Goal: Task Accomplishment & Management: Manage account settings

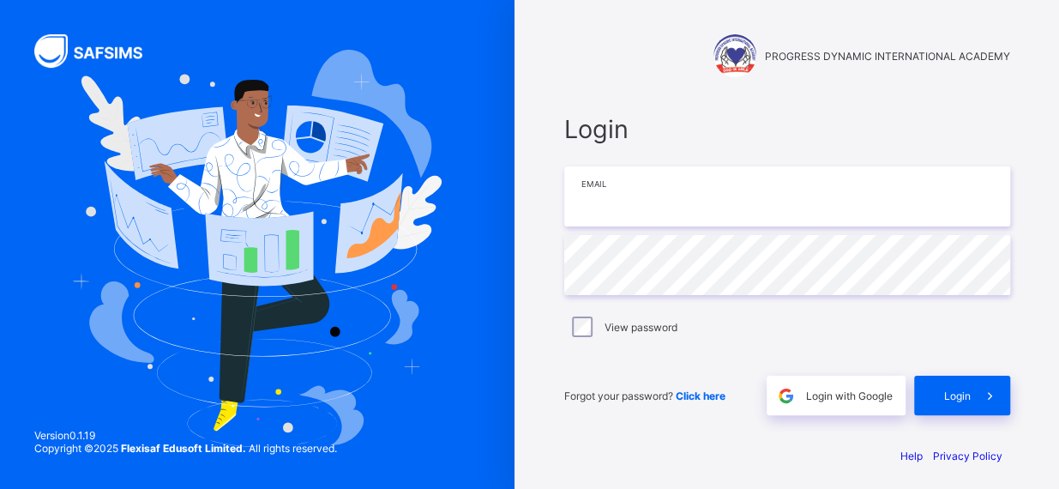
click at [617, 211] on input "email" at bounding box center [787, 196] width 446 height 60
type input "**********"
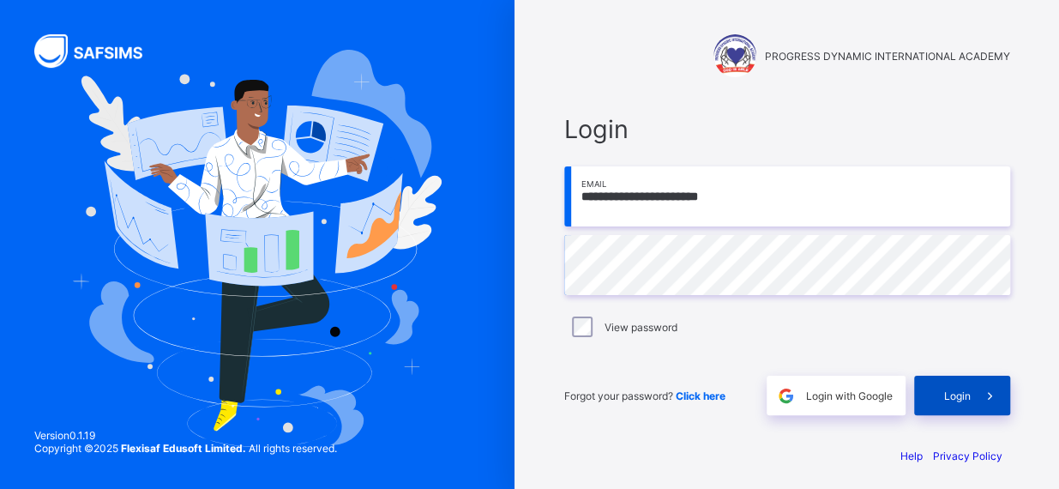
click at [965, 395] on span "Login" at bounding box center [957, 395] width 27 height 13
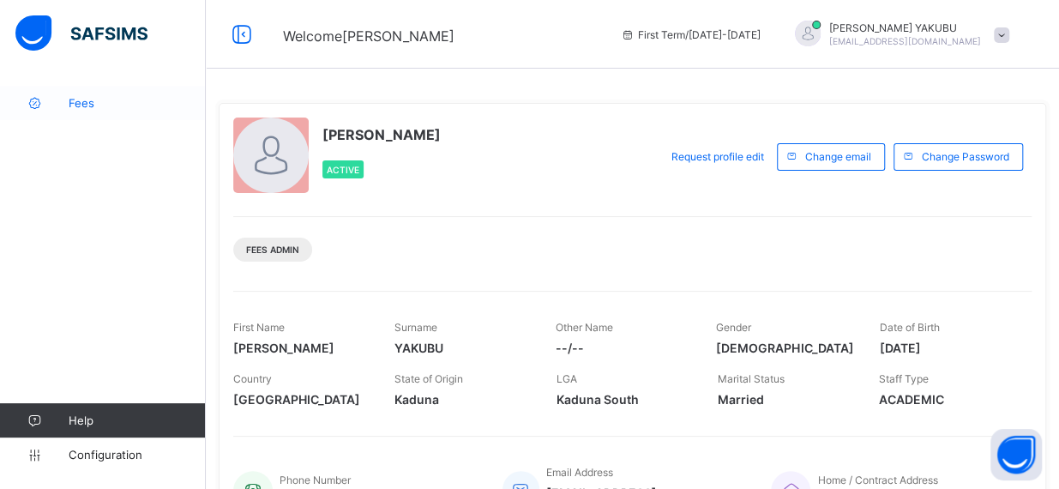
click at [86, 104] on span "Fees" at bounding box center [137, 103] width 137 height 14
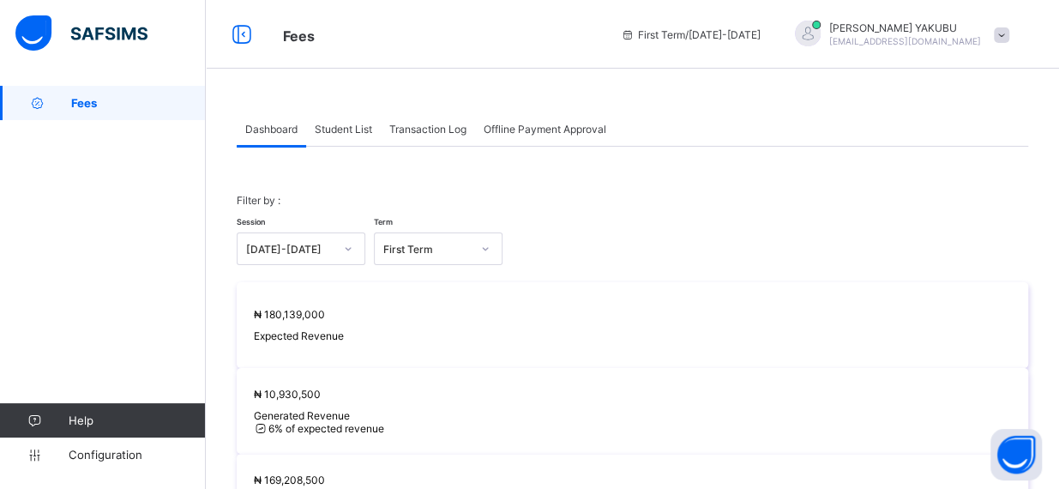
click at [1009, 38] on span at bounding box center [1001, 34] width 15 height 15
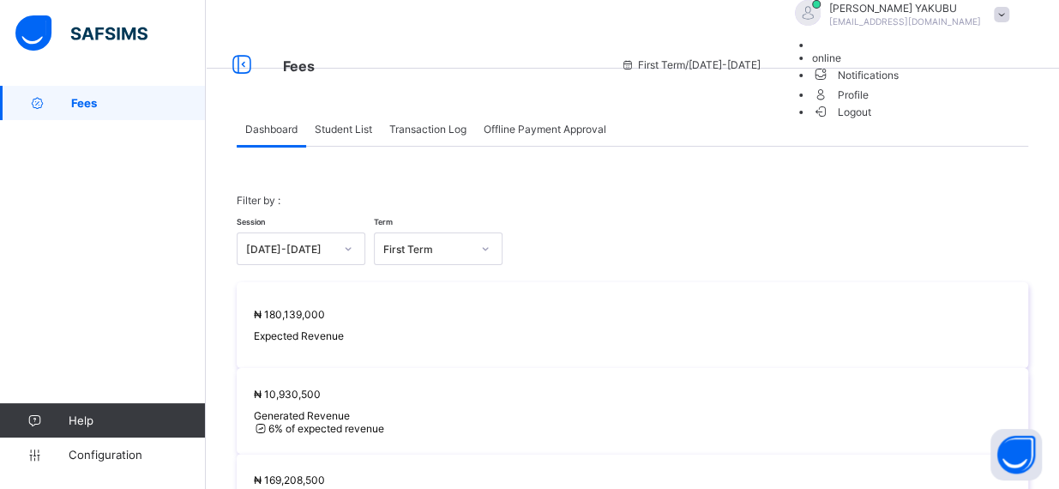
click at [866, 56] on div "First Term / [DATE]-[DATE] [PERSON_NAME] [EMAIL_ADDRESS][DOMAIN_NAME] online No…" at bounding box center [835, 64] width 447 height 129
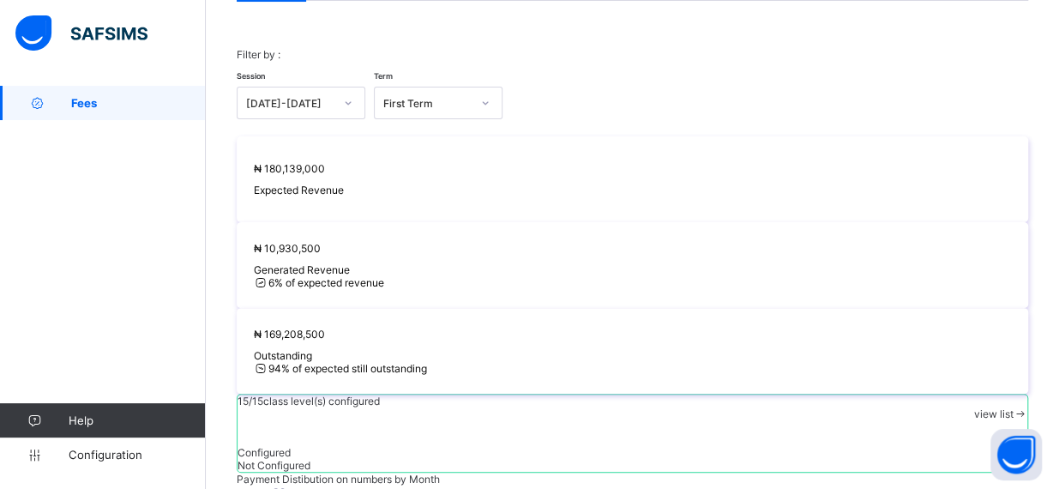
scroll to position [146, 0]
click at [992, 407] on span "view list" at bounding box center [992, 413] width 39 height 13
click at [778, 77] on div "Session [DATE]-[DATE] Term First Term" at bounding box center [632, 94] width 791 height 50
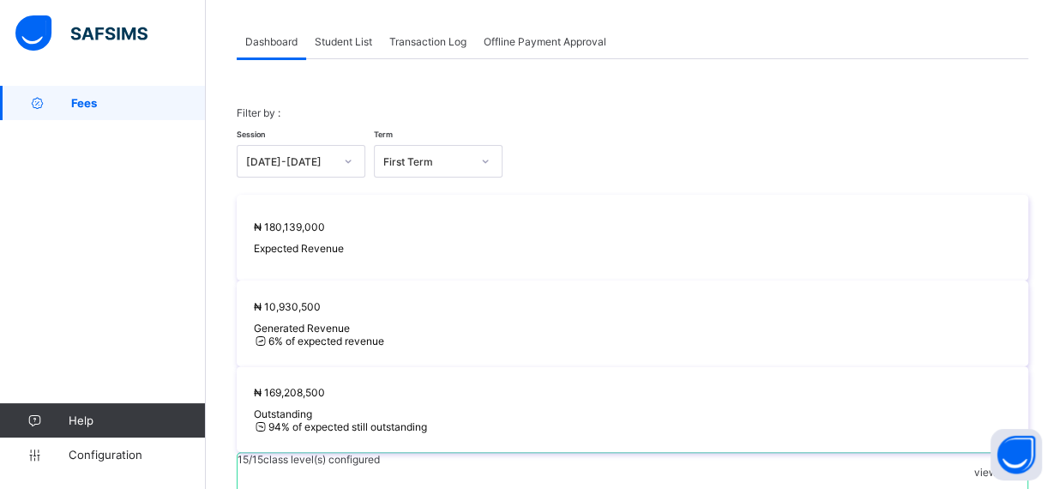
scroll to position [0, 0]
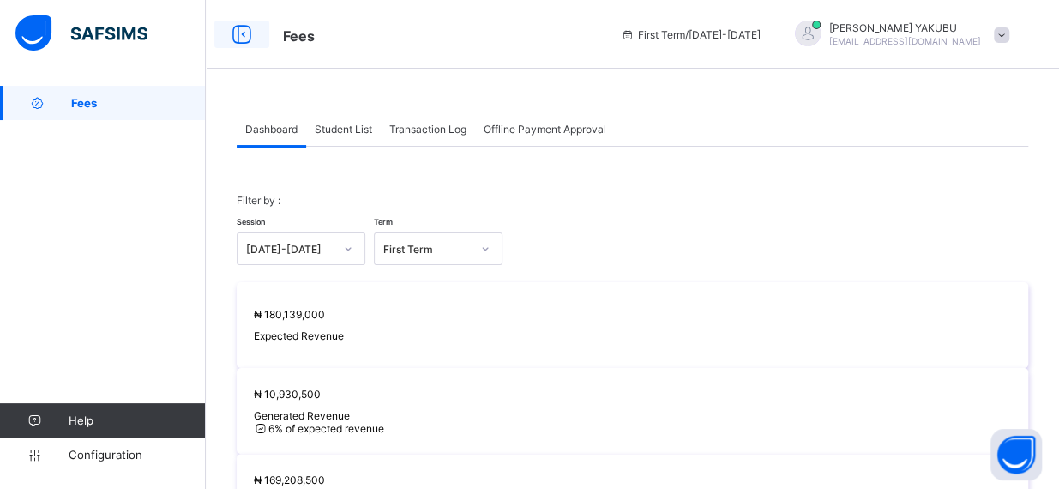
click at [243, 31] on icon at bounding box center [241, 34] width 29 height 25
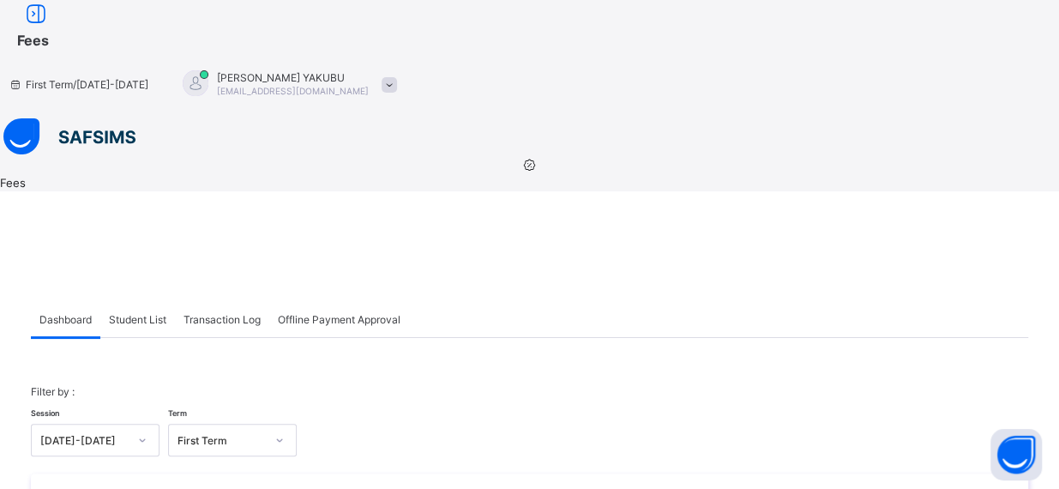
click at [166, 313] on span "Student List" at bounding box center [137, 319] width 57 height 13
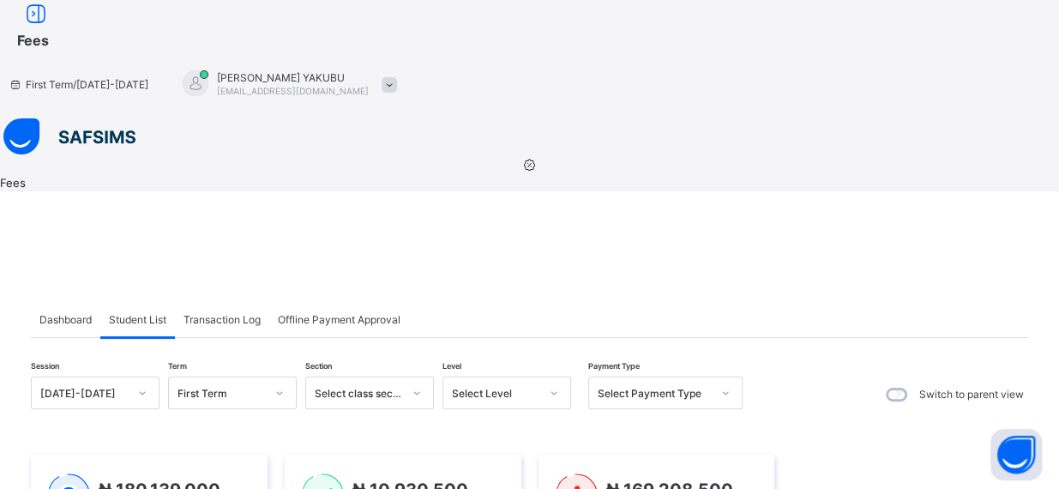
click at [729, 391] on icon at bounding box center [726, 392] width 6 height 3
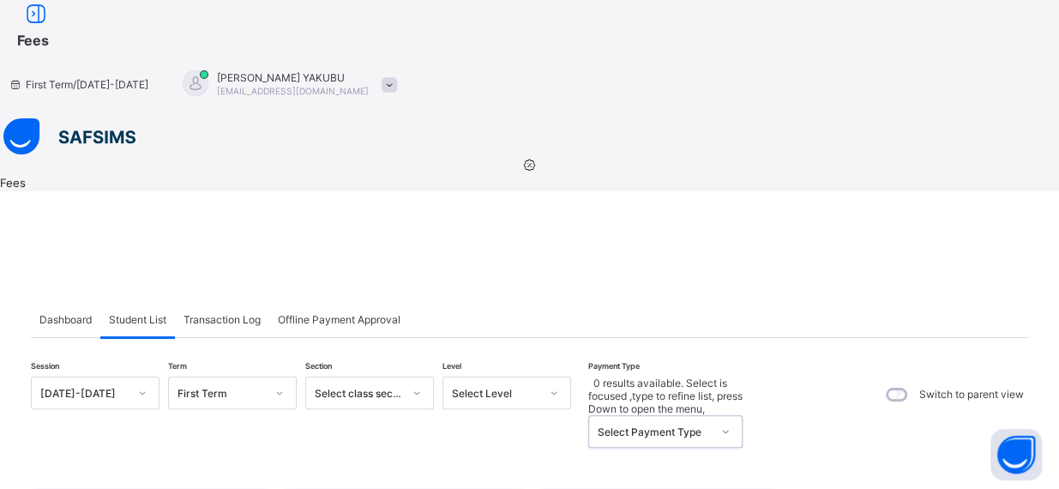
click at [730, 423] on icon at bounding box center [725, 431] width 10 height 17
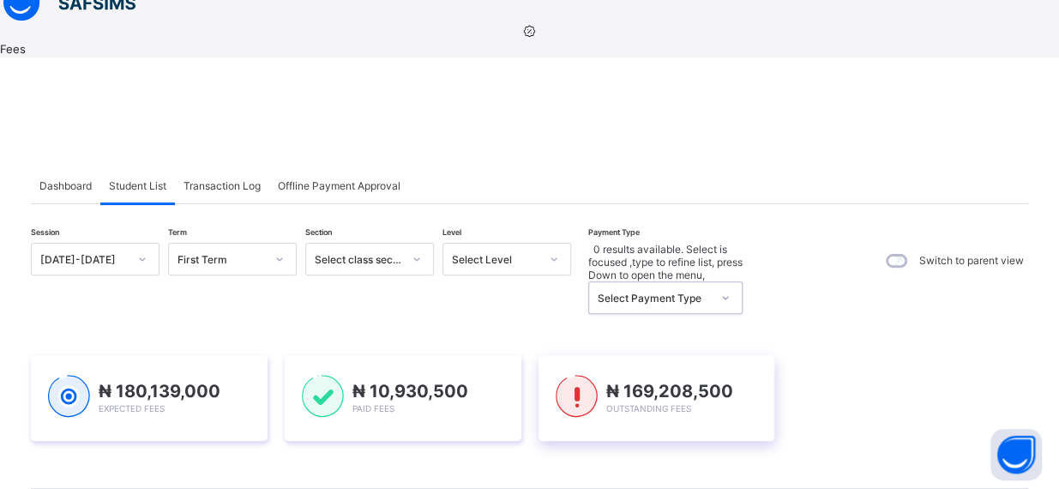
scroll to position [156, 0]
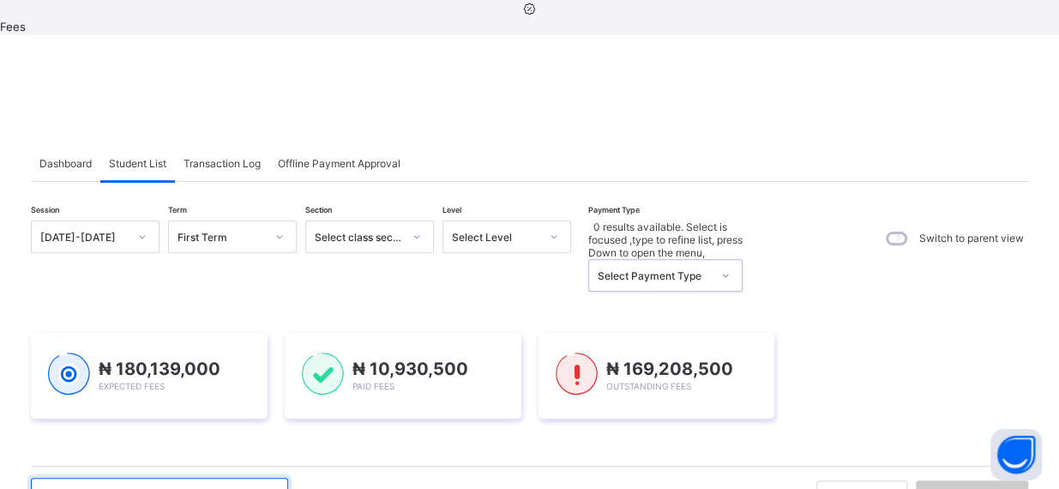
click at [237, 478] on input "text" at bounding box center [159, 494] width 257 height 33
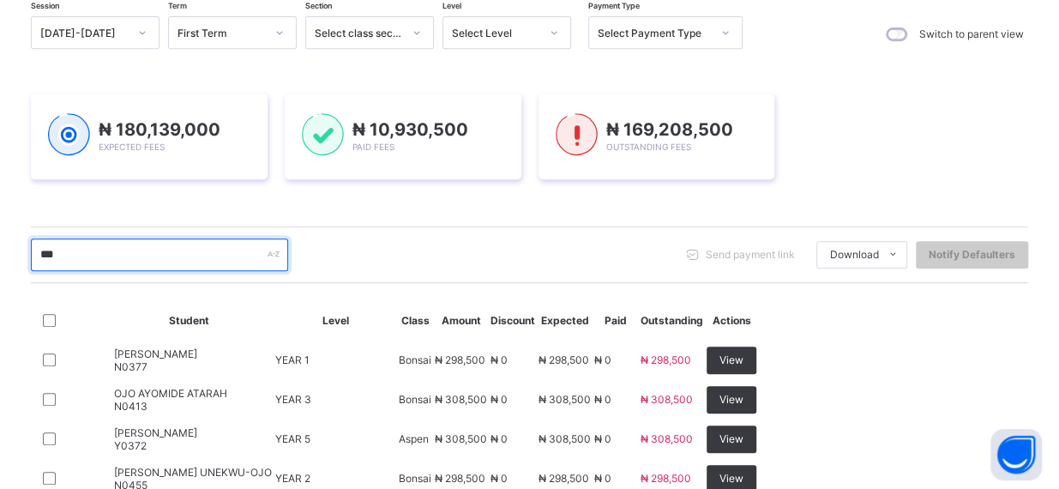
scroll to position [359, 0]
click at [268, 239] on input "***" at bounding box center [159, 255] width 257 height 33
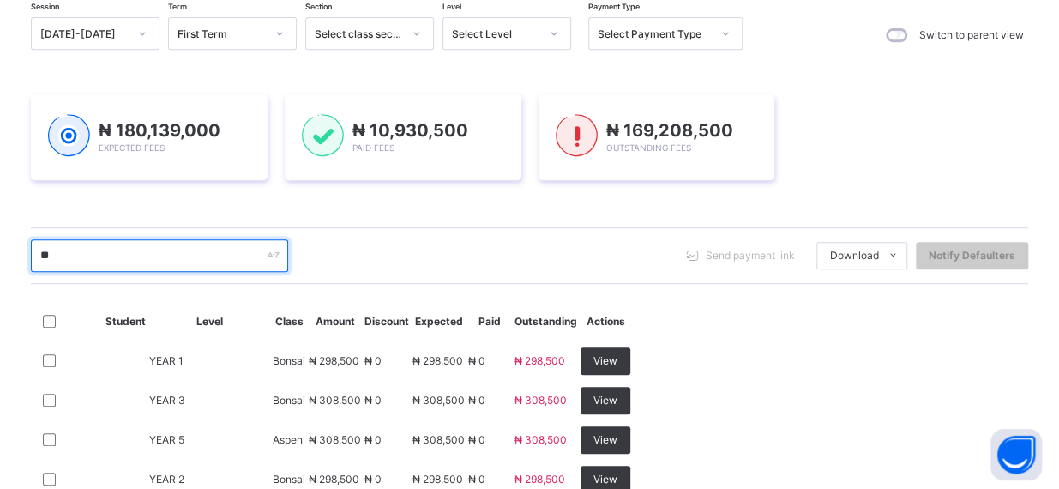
type input "*"
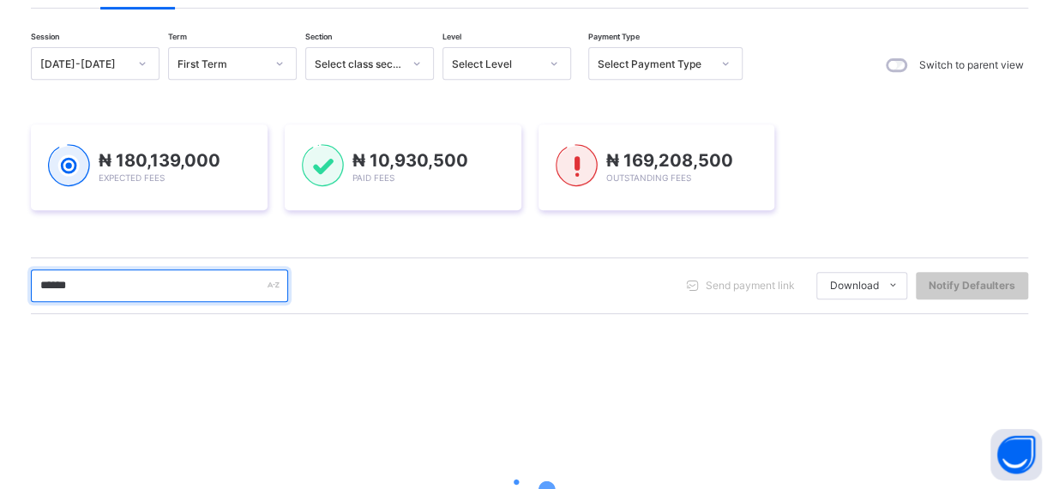
scroll to position [202, 0]
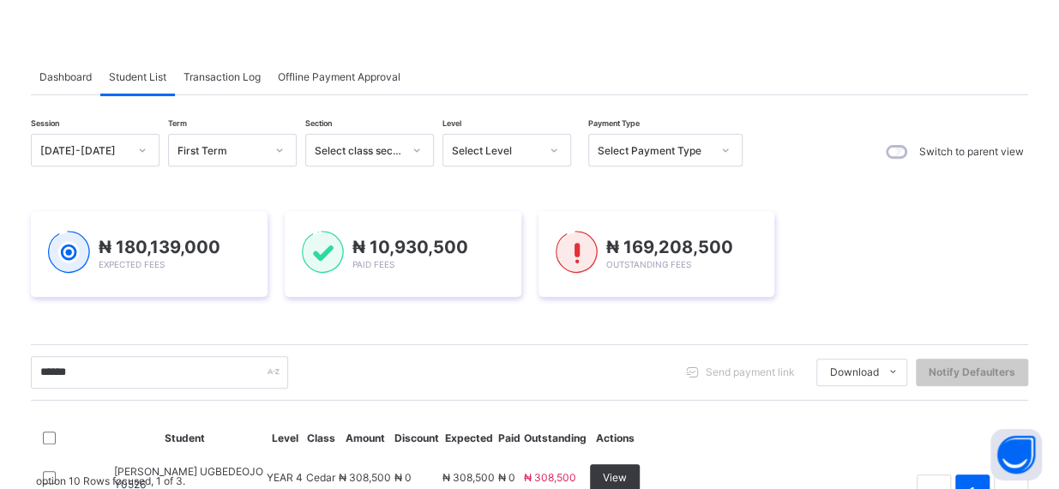
click at [338, 474] on div "option 10 Rows focused, 1 of 3. 3 results available. Use Up and Down to choose …" at bounding box center [529, 491] width 997 height 34
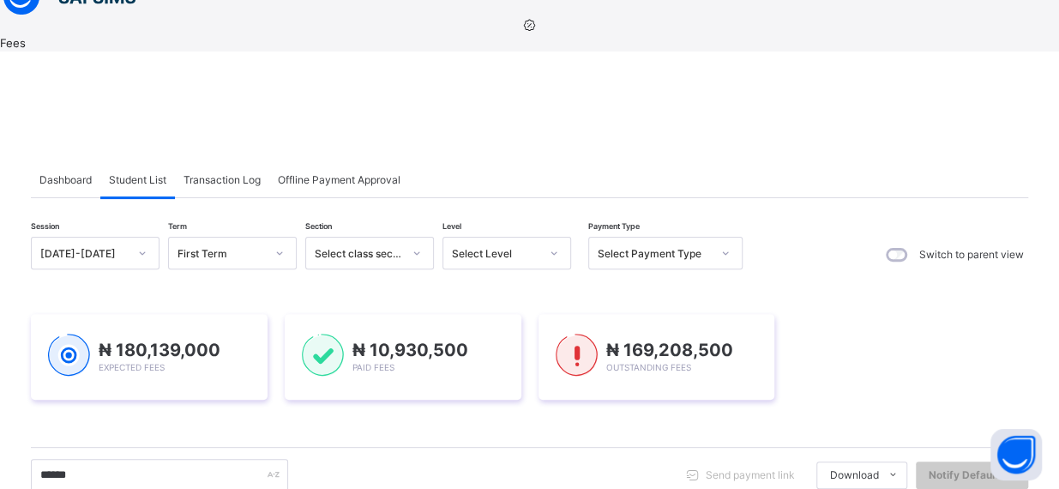
scroll to position [118, 0]
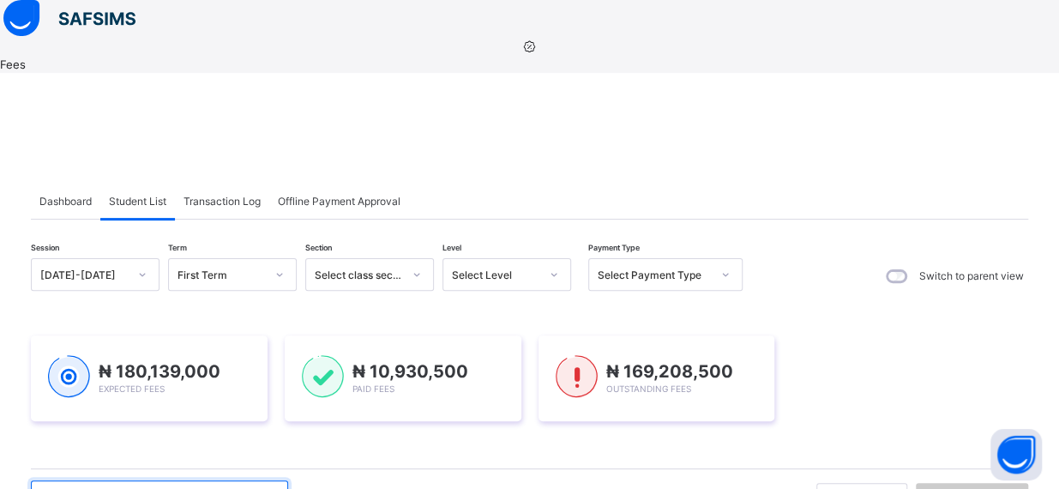
click at [177, 480] on input "******" at bounding box center [159, 496] width 257 height 33
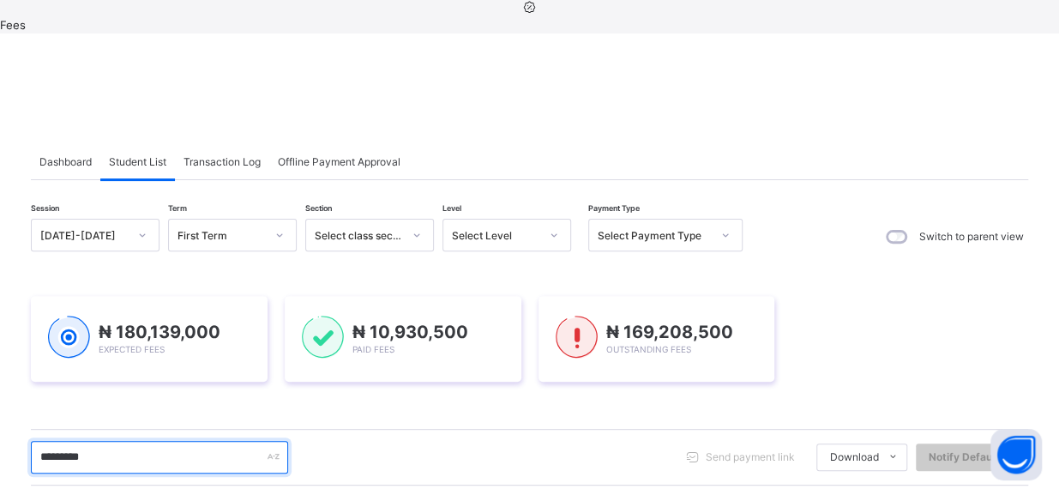
scroll to position [202, 0]
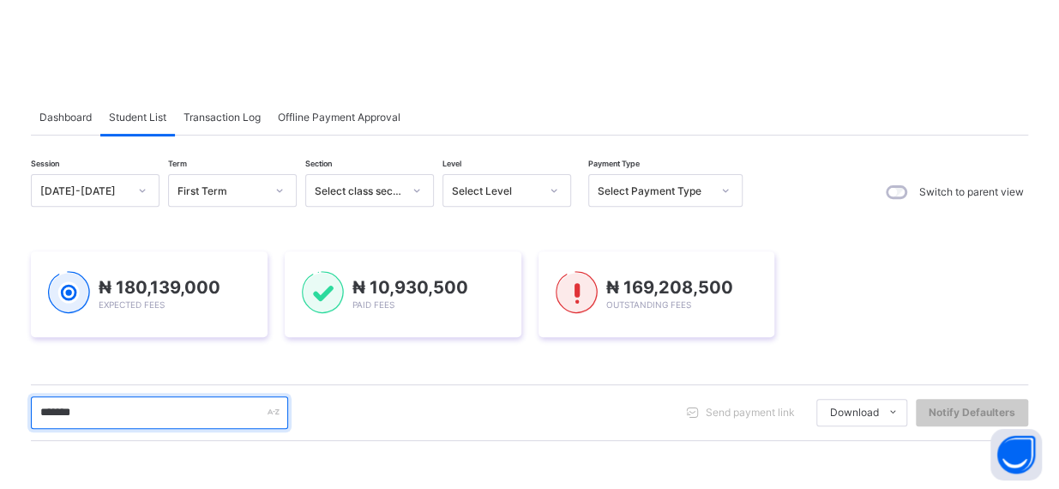
type input "******"
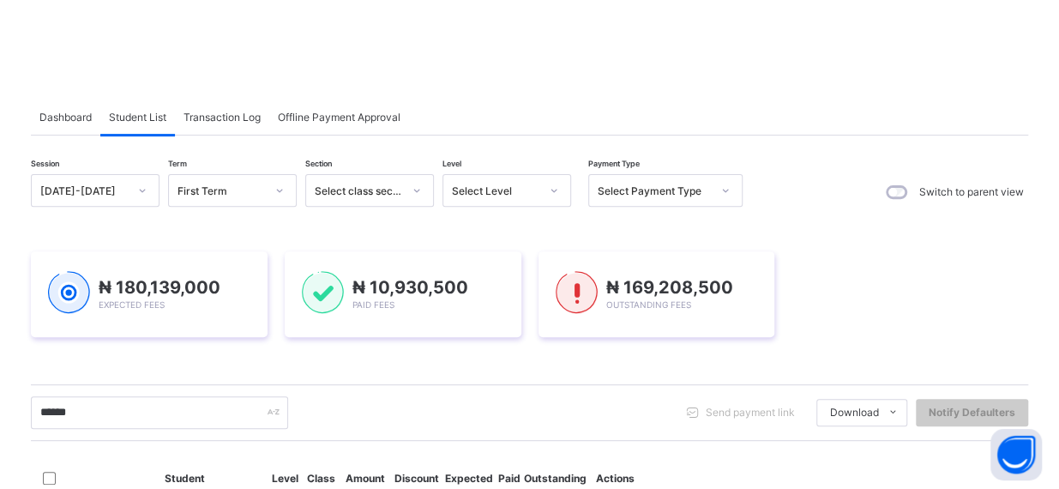
click at [561, 396] on div "****** Send payment link Download Students Payment Students Payment Status Stud…" at bounding box center [529, 412] width 997 height 33
click at [226, 396] on input "******" at bounding box center [159, 412] width 257 height 33
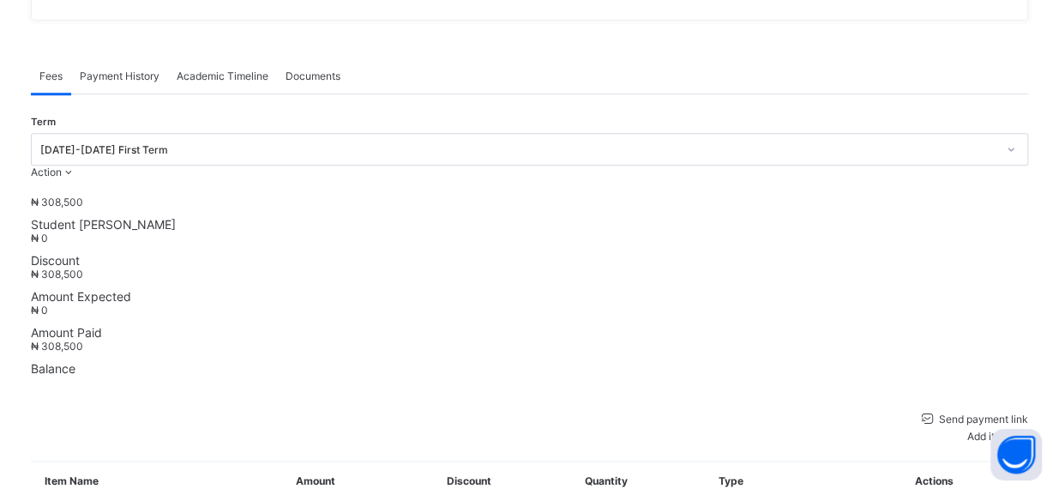
scroll to position [708, 0]
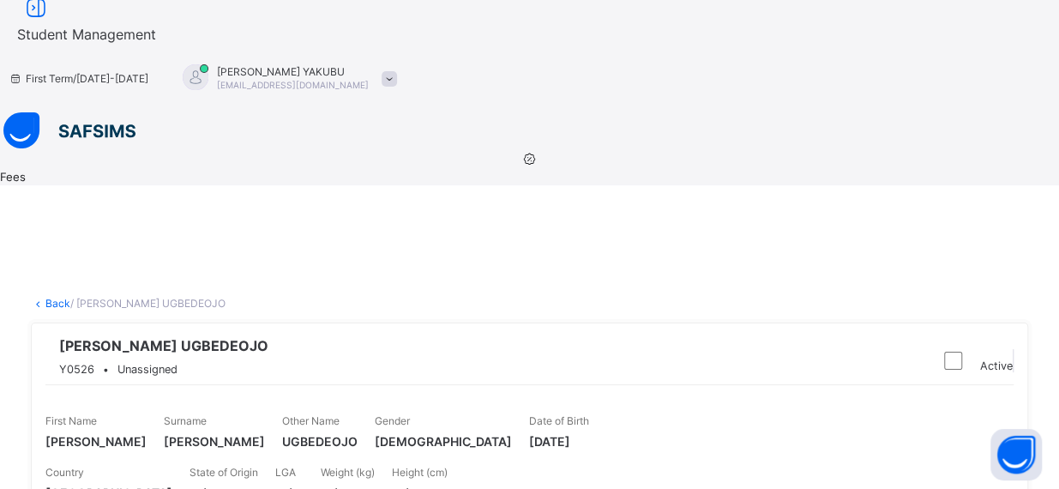
scroll to position [0, 0]
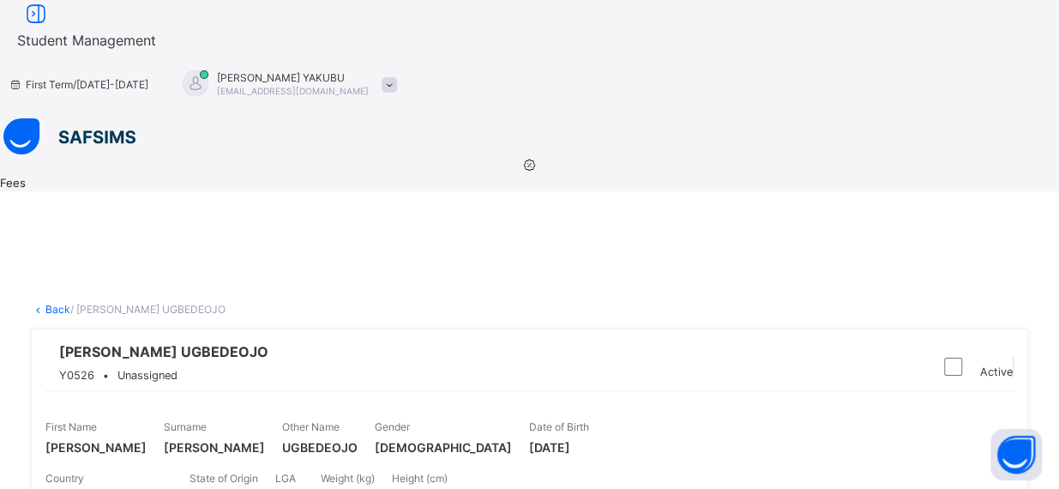
click at [545, 343] on div "[PERSON_NAME] UGBEDEOJO Y0526 • Unassigned" at bounding box center [485, 366] width 880 height 47
click at [45, 303] on icon at bounding box center [38, 309] width 15 height 13
click at [70, 303] on link "Back" at bounding box center [57, 309] width 25 height 13
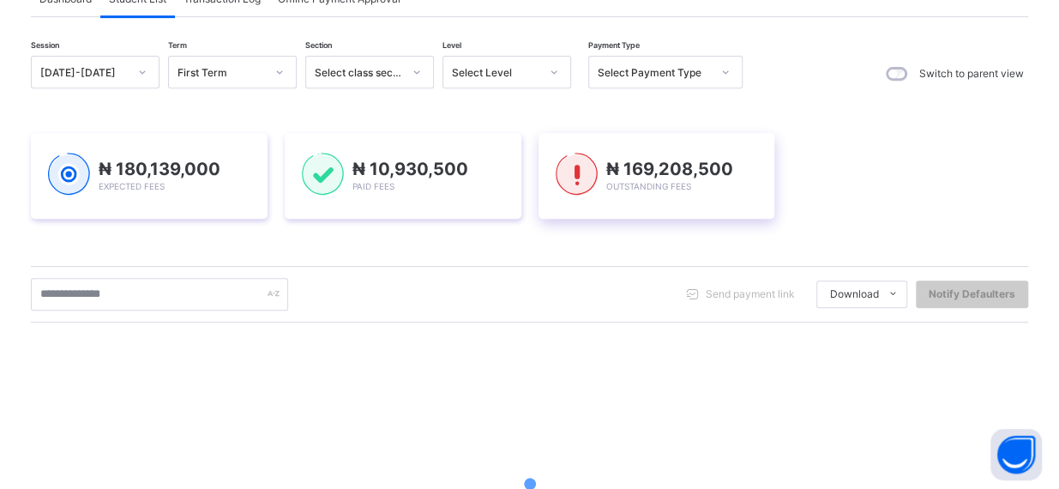
scroll to position [329, 0]
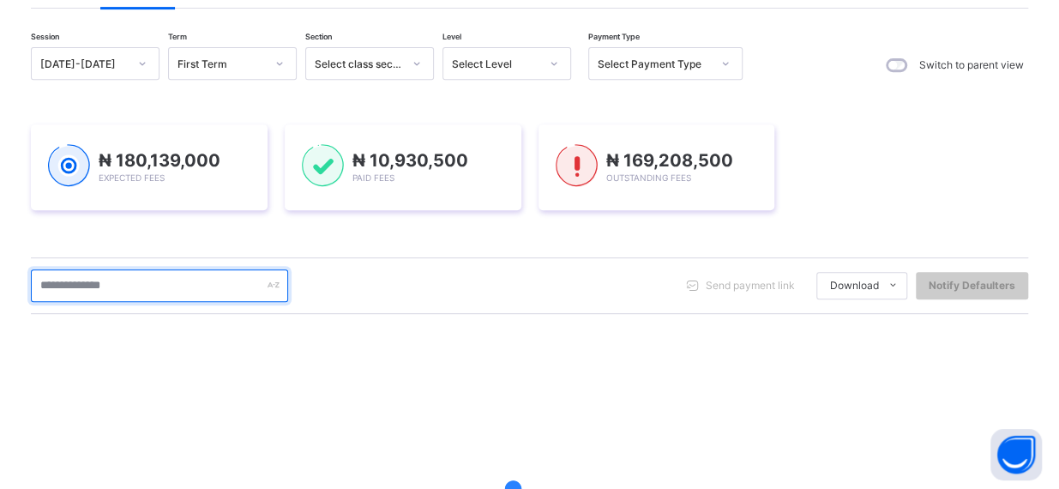
click at [170, 269] on input "text" at bounding box center [159, 285] width 257 height 33
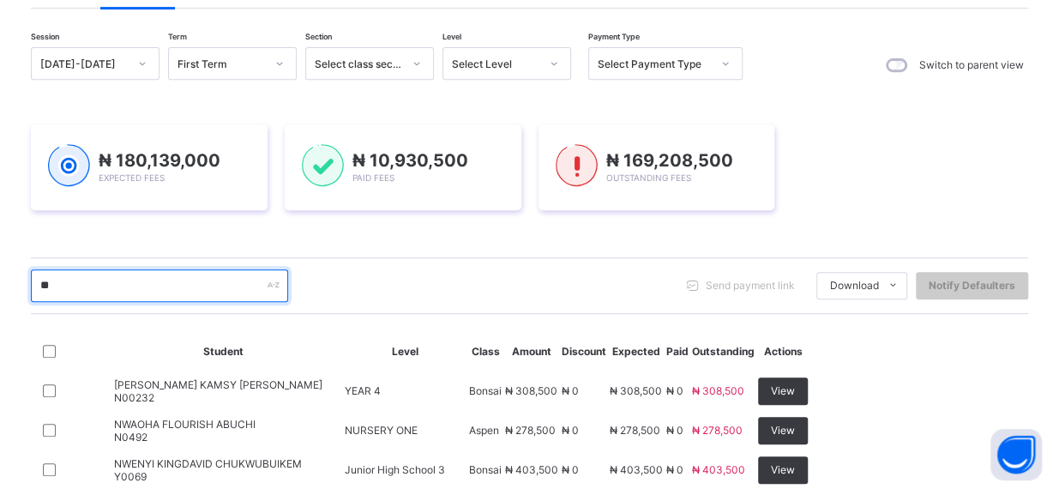
type input "**"
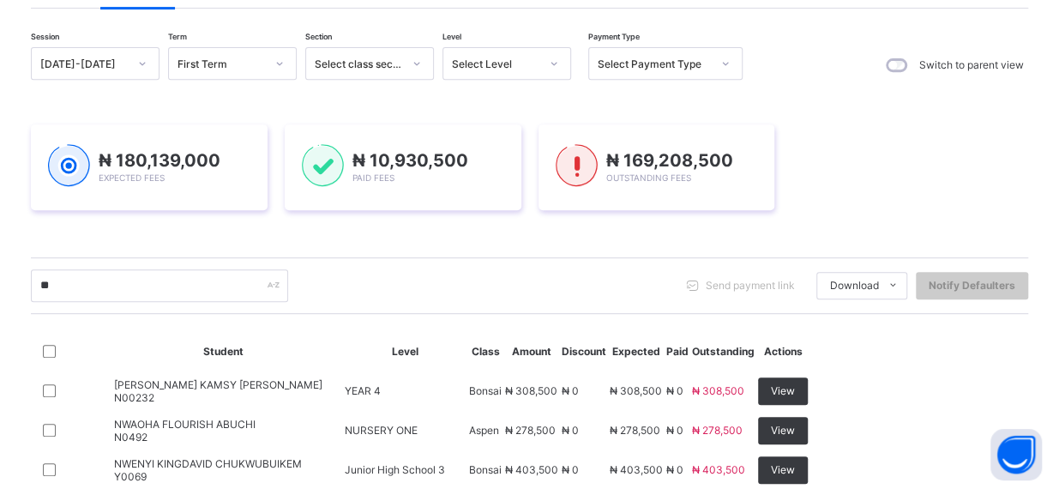
click at [265, 378] on span "[PERSON_NAME] KAMSY [PERSON_NAME]" at bounding box center [218, 384] width 208 height 13
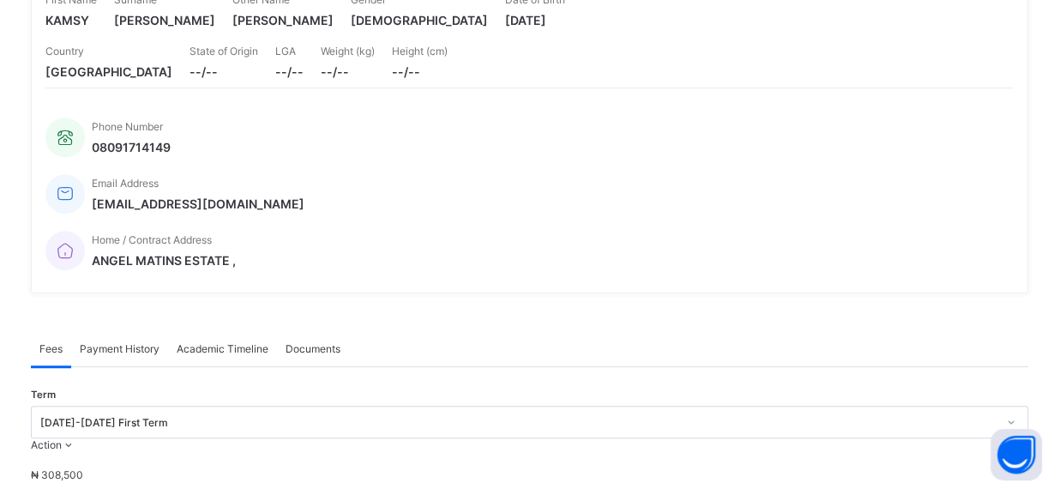
scroll to position [468, 0]
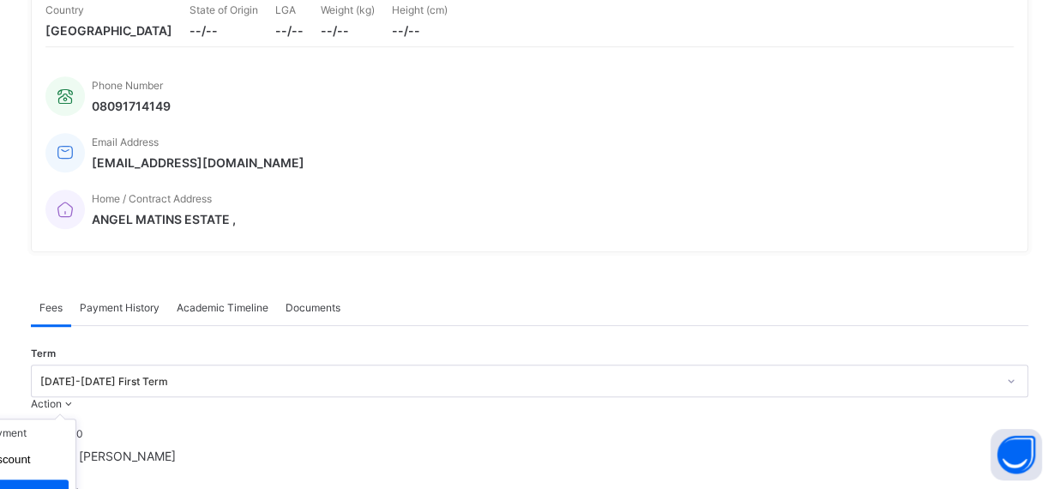
click at [76, 397] on icon at bounding box center [69, 403] width 15 height 13
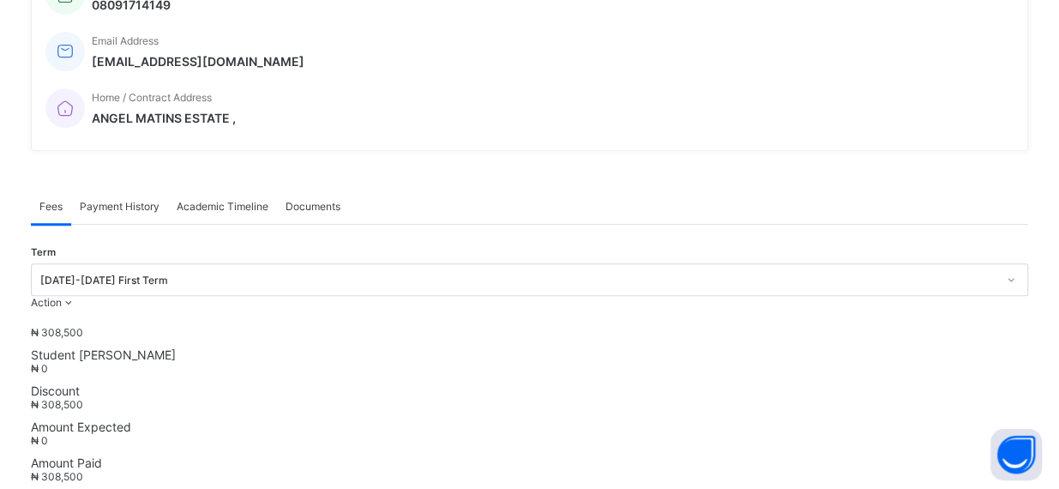
scroll to position [560, 0]
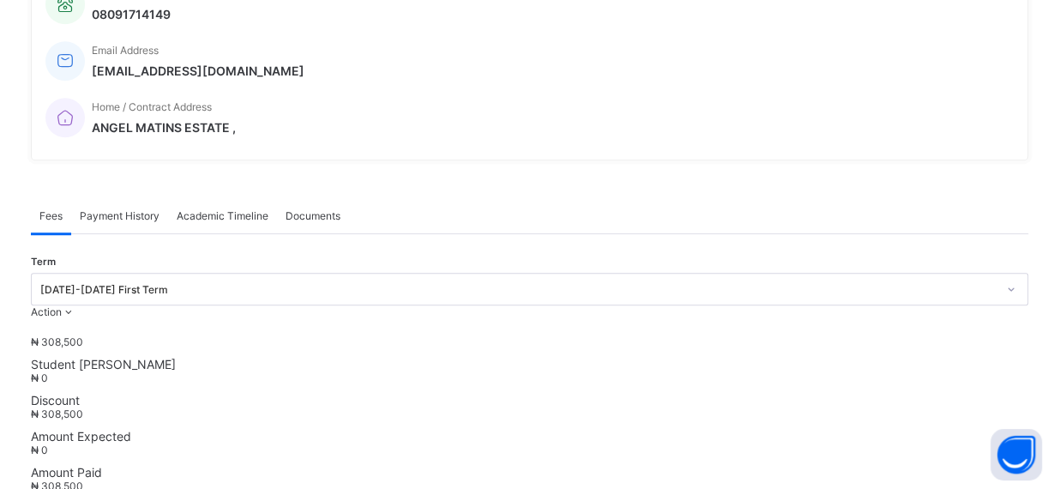
drag, startPoint x: 746, startPoint y: 217, endPoint x: 871, endPoint y: 188, distance: 128.5
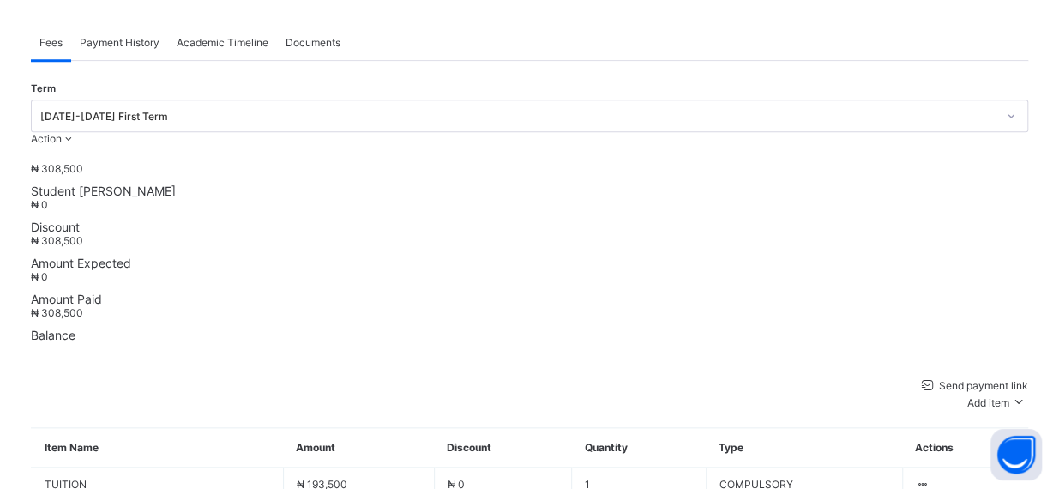
scroll to position [737, 0]
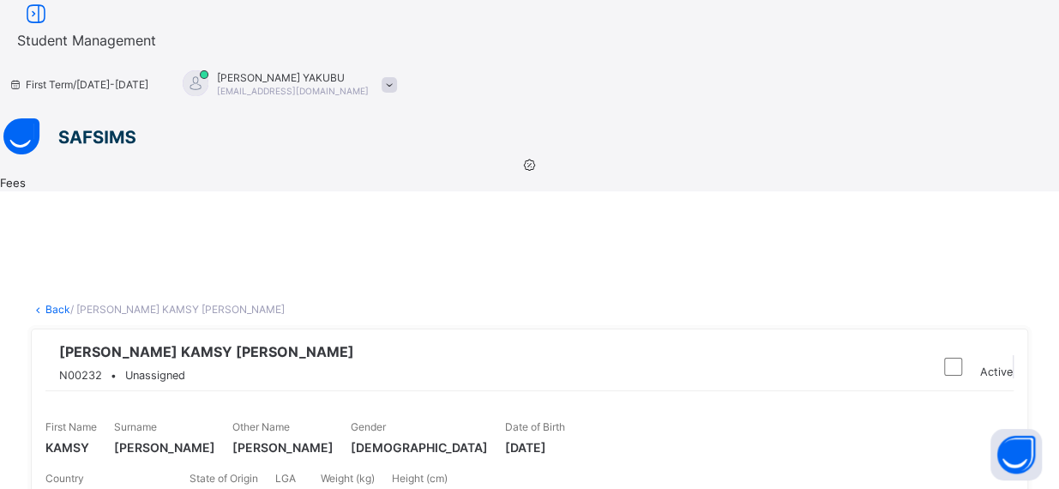
scroll to position [0, 0]
click at [70, 303] on link "Back" at bounding box center [57, 309] width 25 height 13
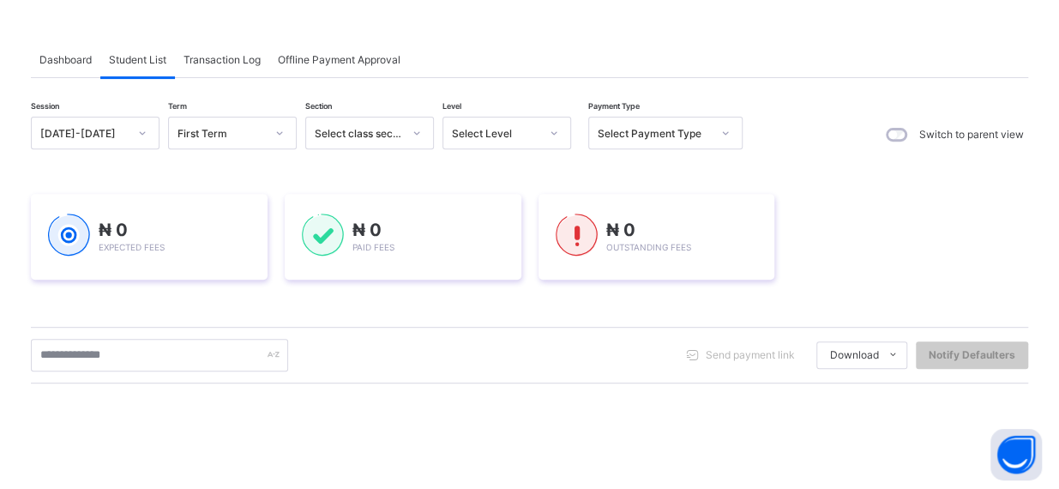
scroll to position [250, 0]
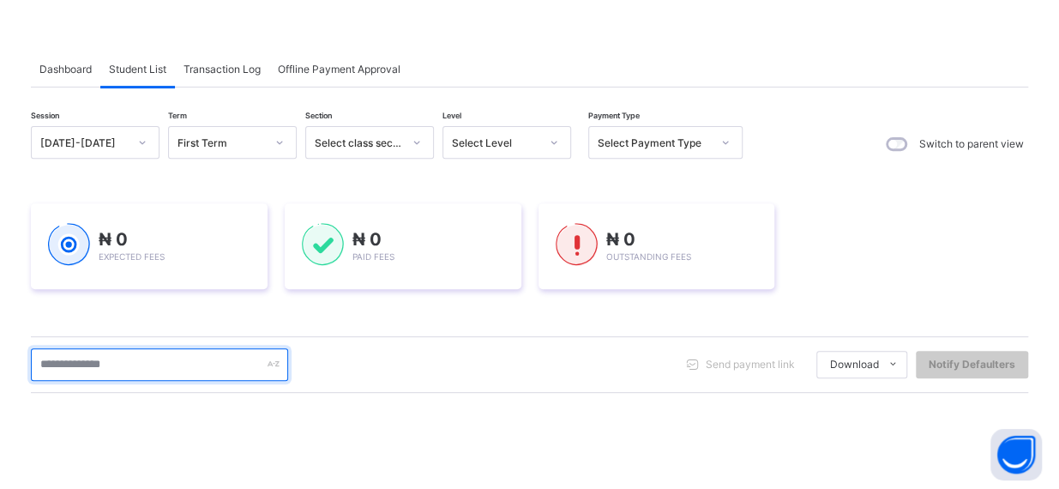
click at [248, 348] on input "text" at bounding box center [159, 364] width 257 height 33
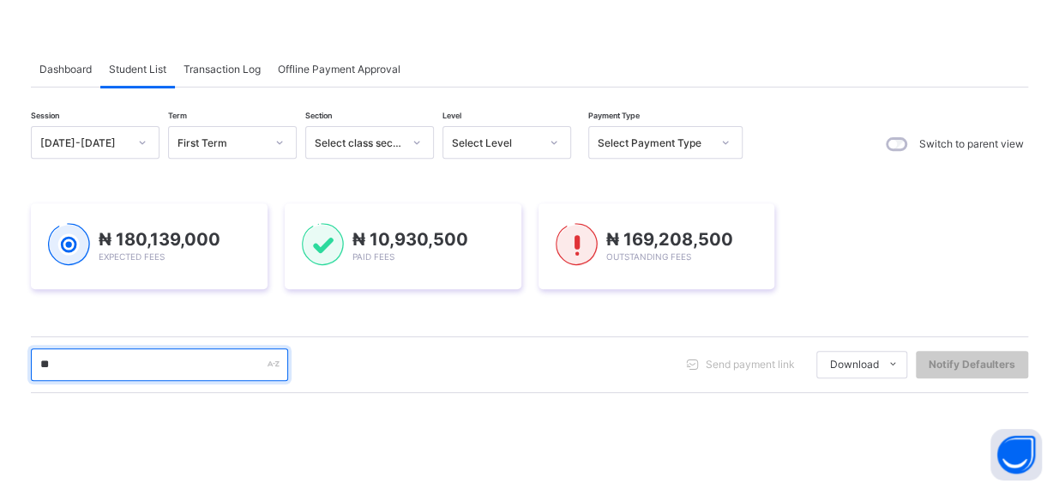
type input "*"
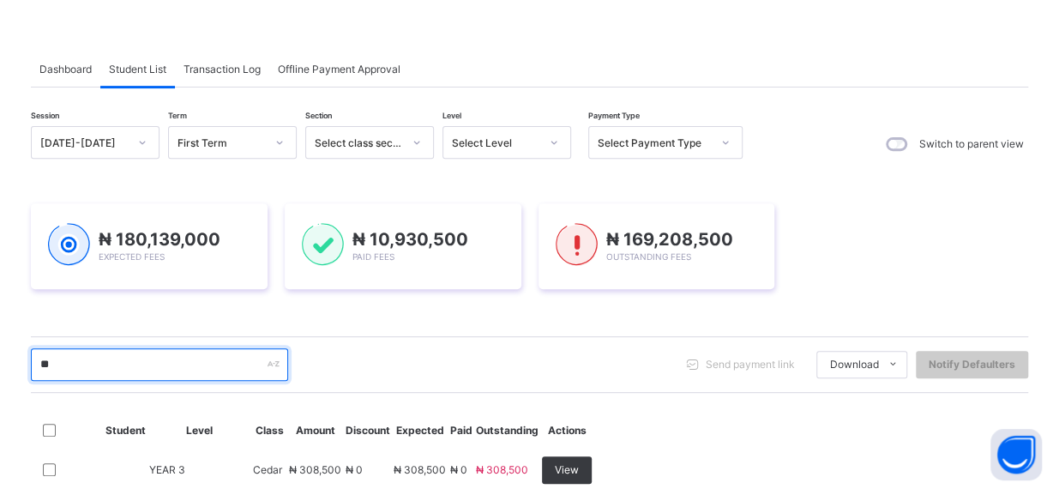
type input "*"
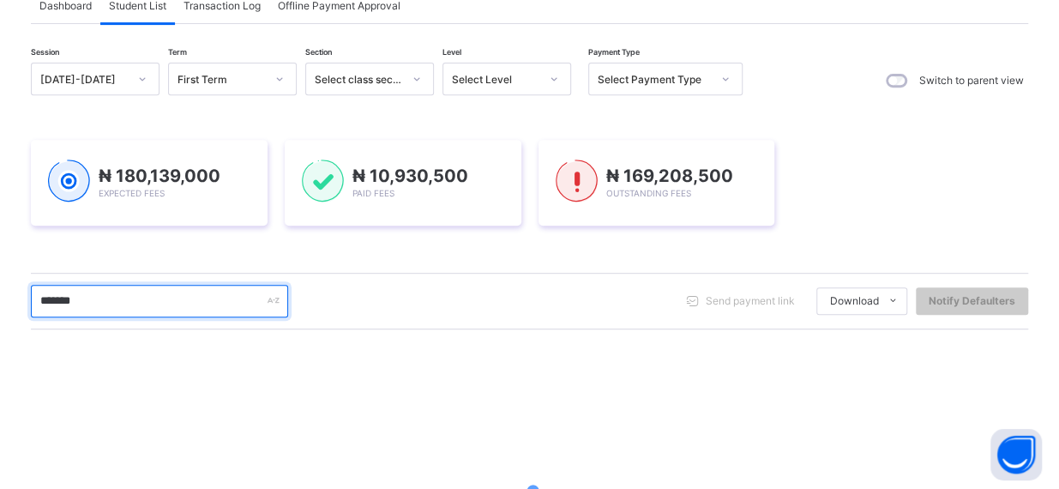
scroll to position [259, 0]
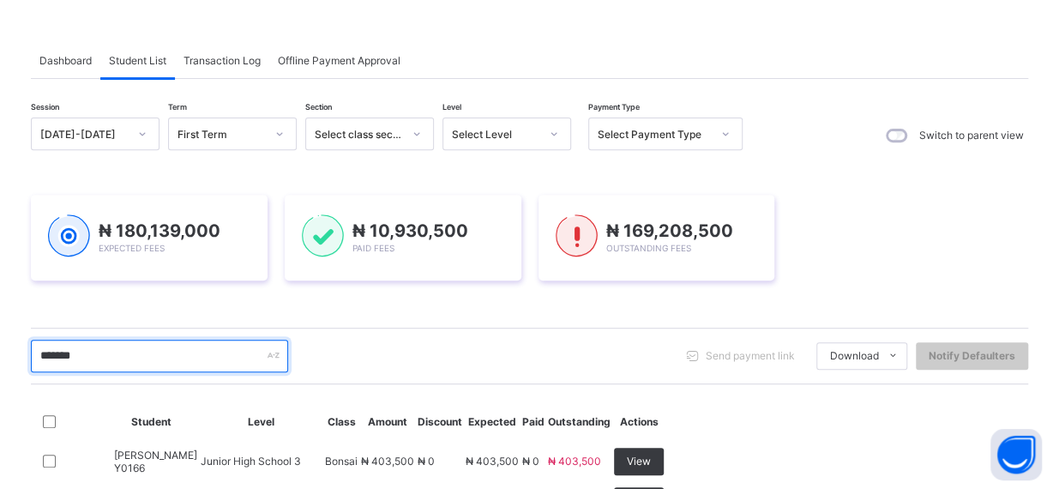
type input "*******"
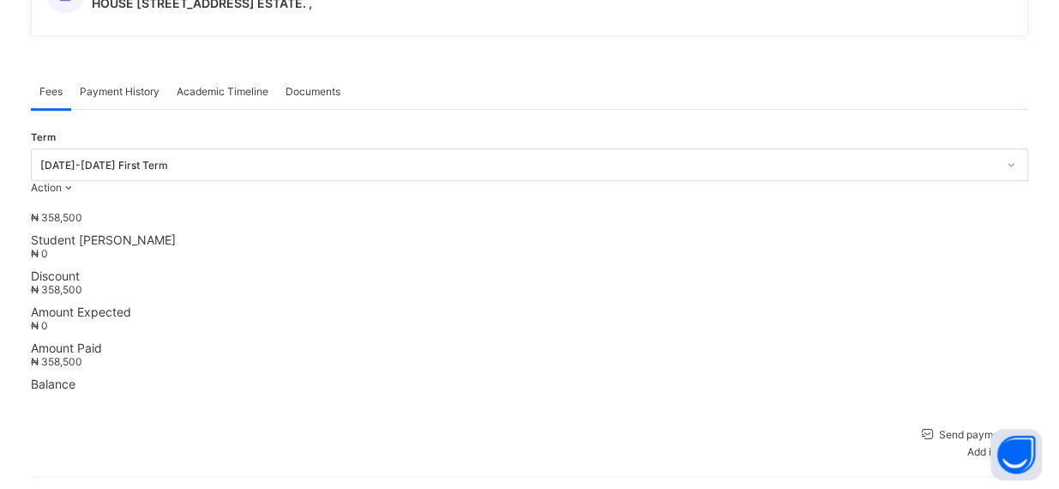
scroll to position [686, 0]
click at [1028, 440] on icon at bounding box center [1018, 448] width 19 height 17
click at [1015, 488] on div "Optional items" at bounding box center [986, 494] width 69 height 13
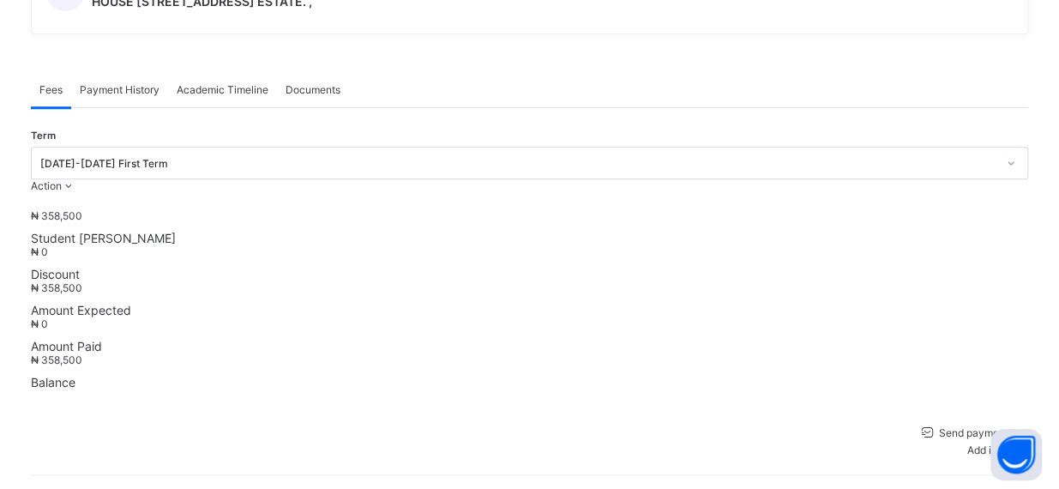
type input "****"
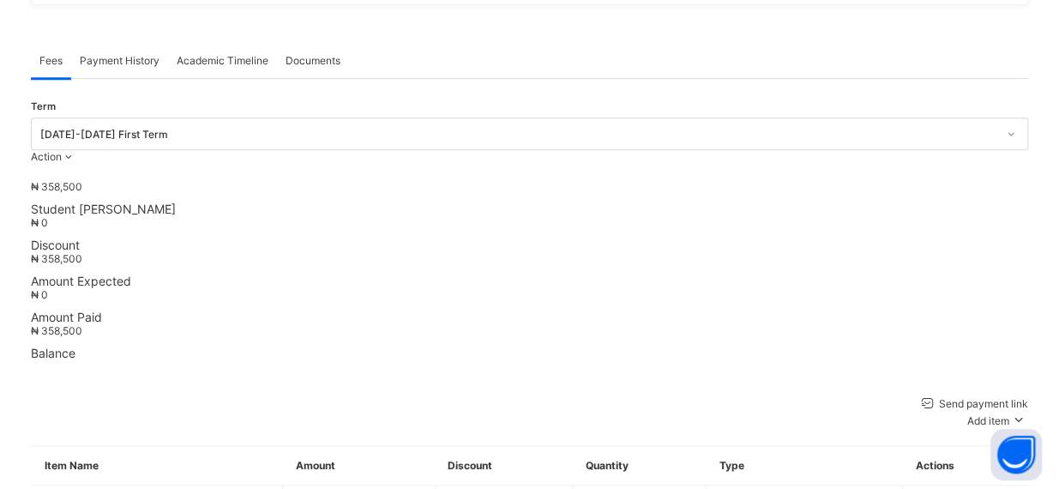
scroll to position [740, 0]
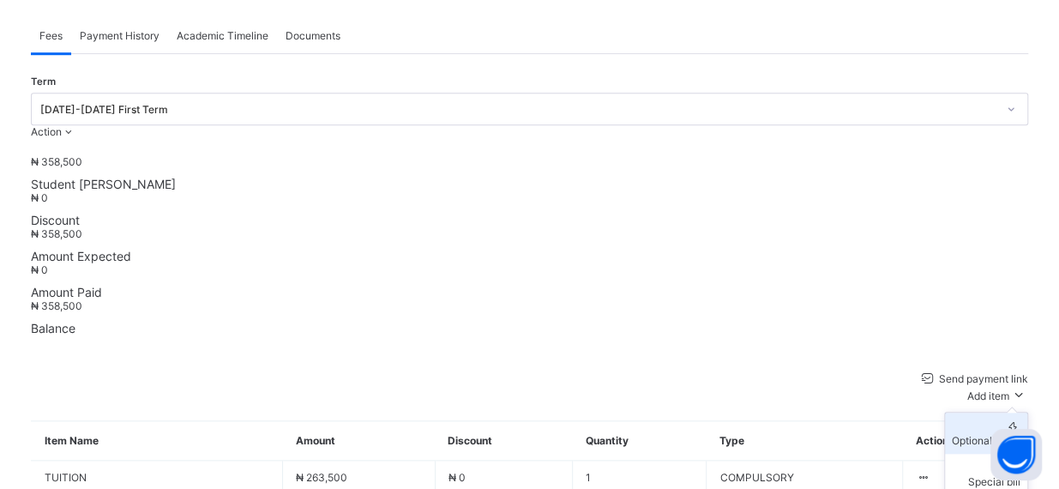
click at [967, 434] on div "Optional items" at bounding box center [986, 440] width 69 height 13
click at [612, 370] on div "Send payment link Add item Optional items Special bill" at bounding box center [529, 386] width 997 height 33
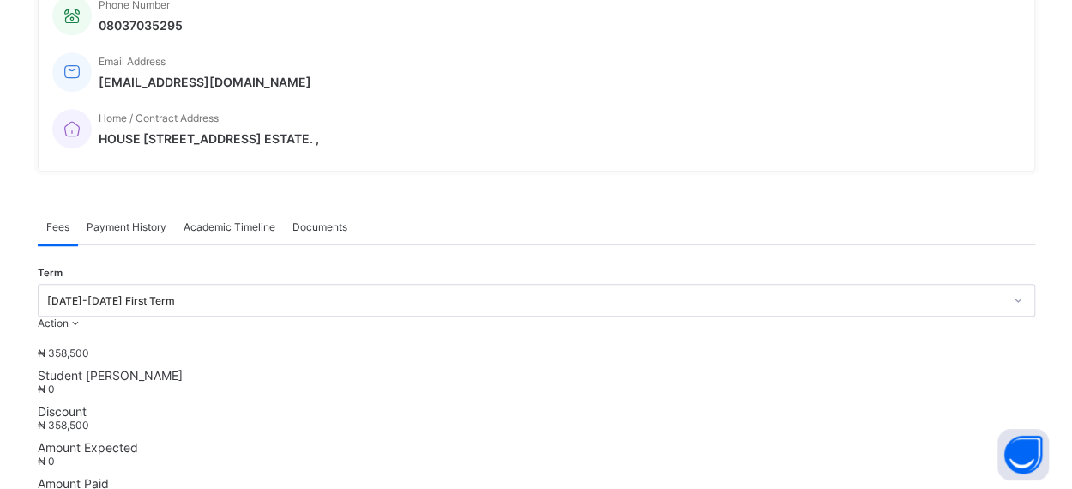
scroll to position [549, 0]
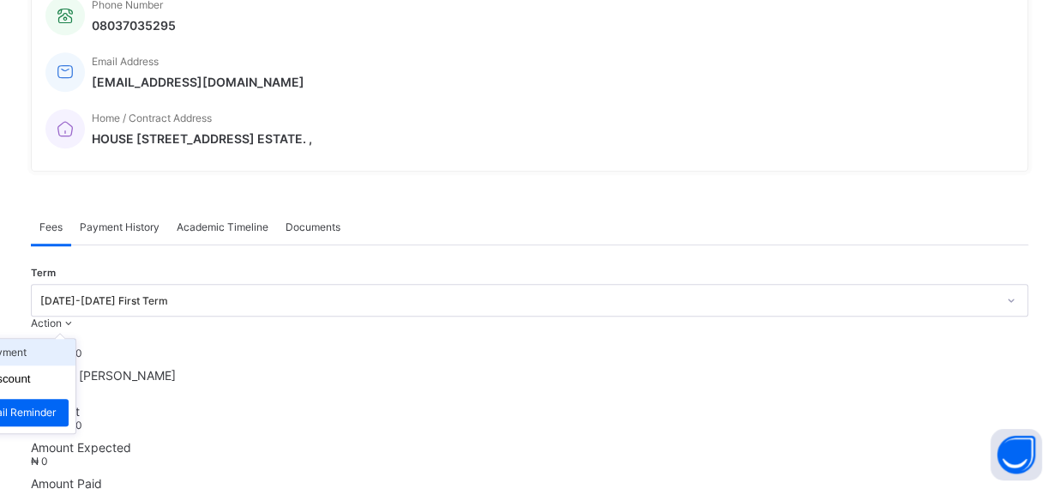
click at [75, 339] on li "Receive Payment" at bounding box center [5, 352] width 141 height 27
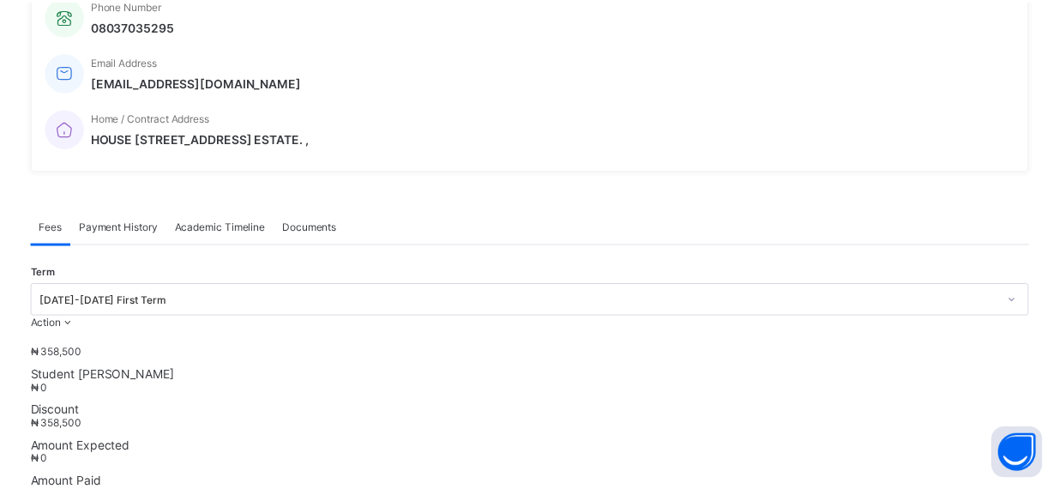
scroll to position [65, 0]
type input "*"
type input "**********"
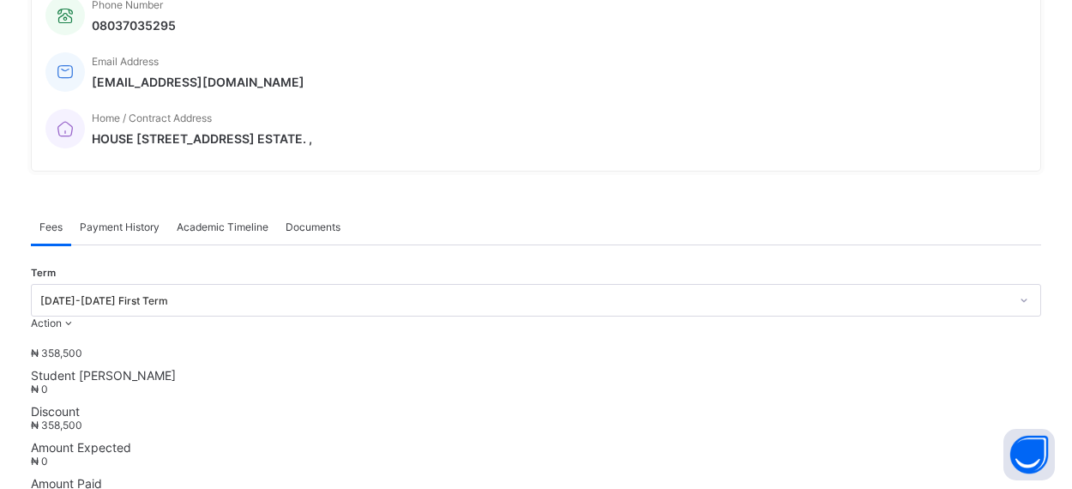
type input "**********"
type input "*********"
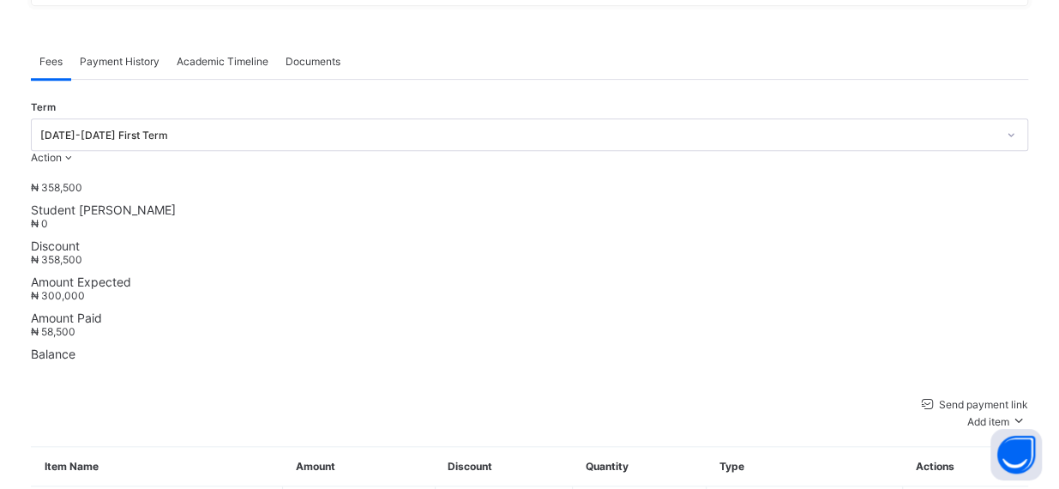
scroll to position [568, 0]
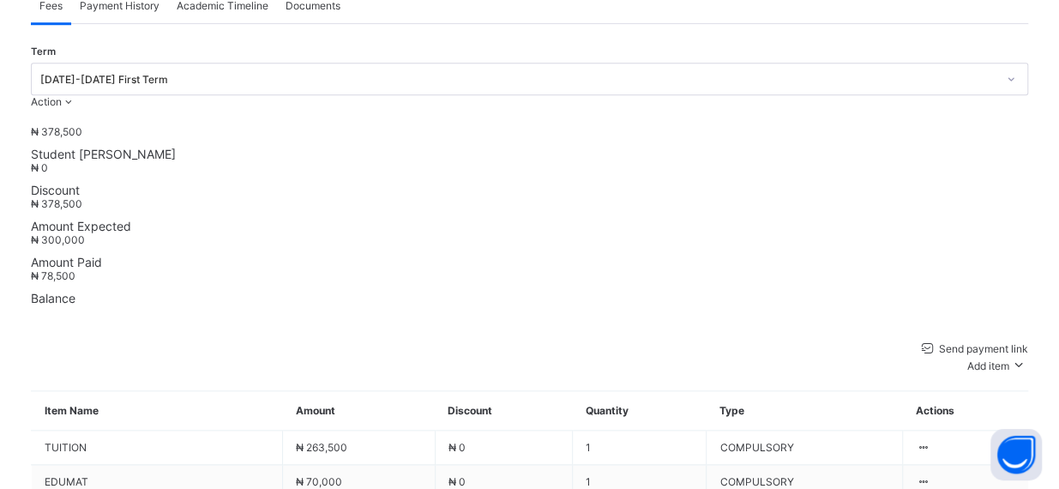
scroll to position [775, 0]
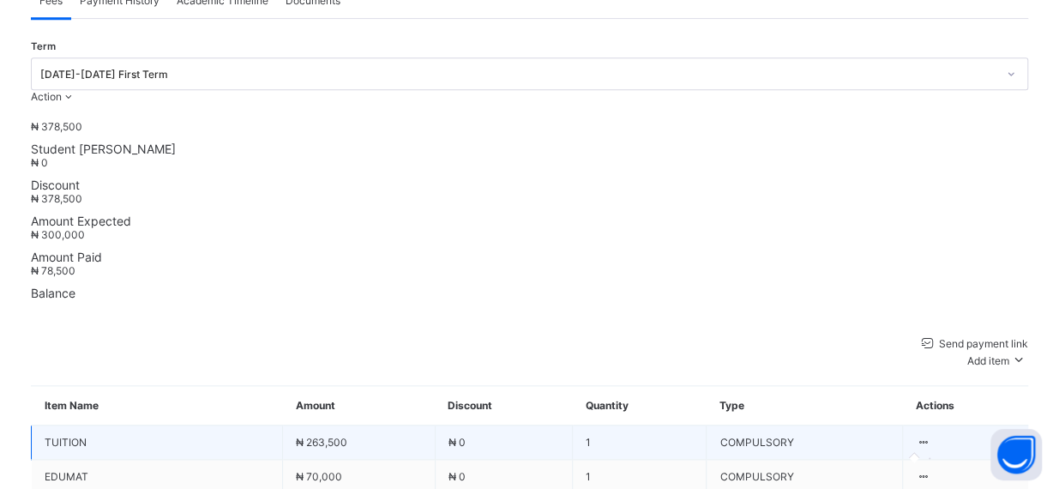
click at [930, 436] on icon at bounding box center [923, 442] width 15 height 13
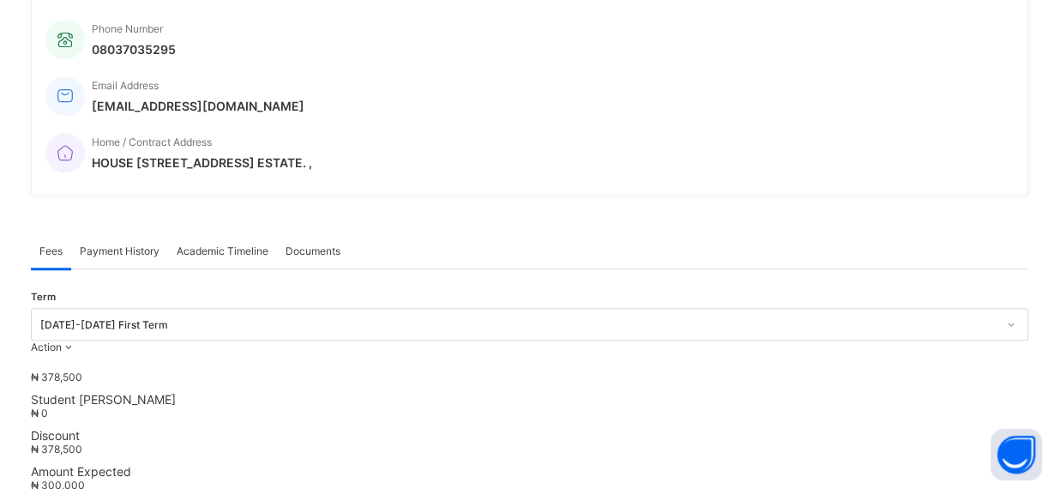
scroll to position [517, 0]
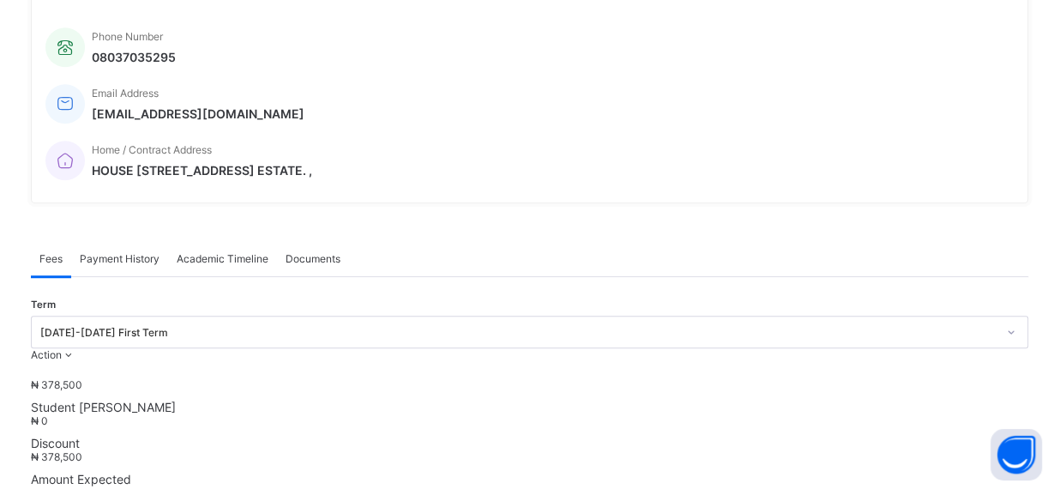
type input "**"
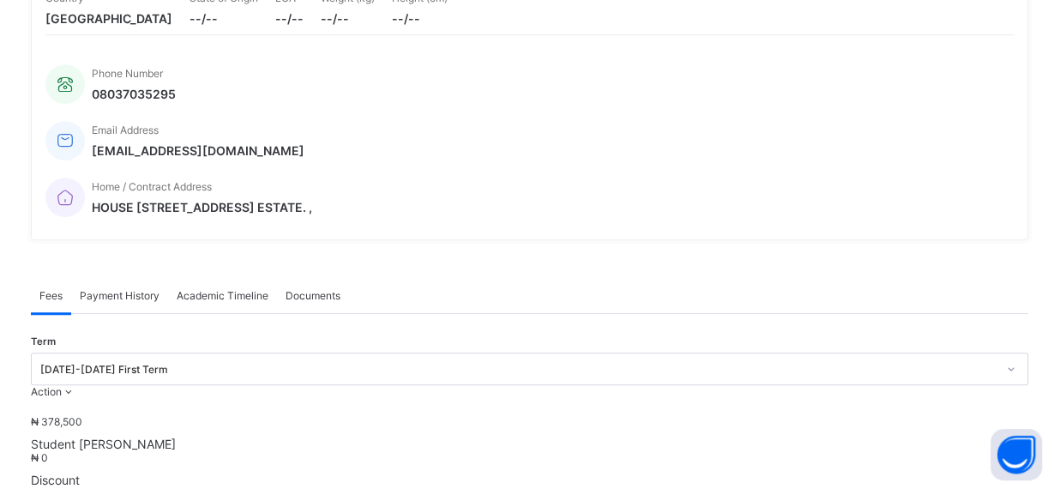
scroll to position [477, 0]
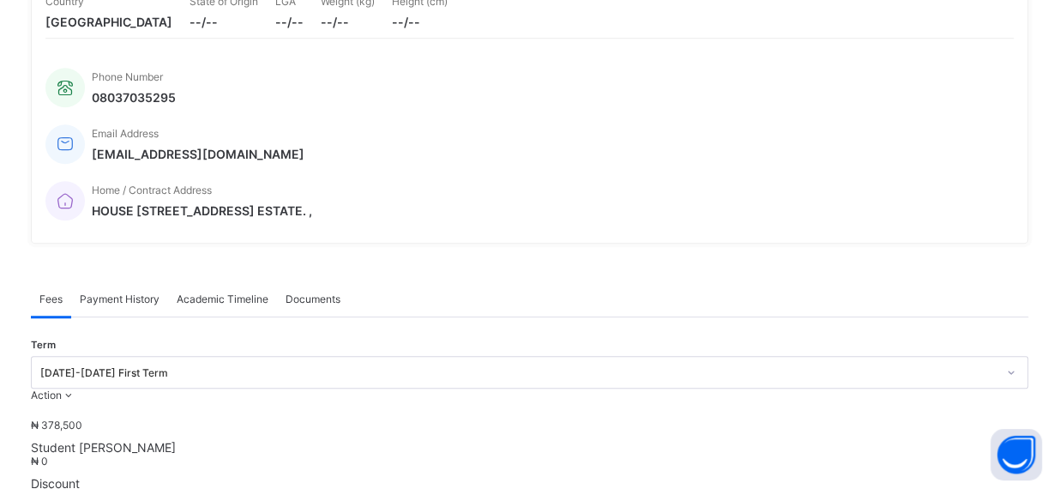
type input "*"
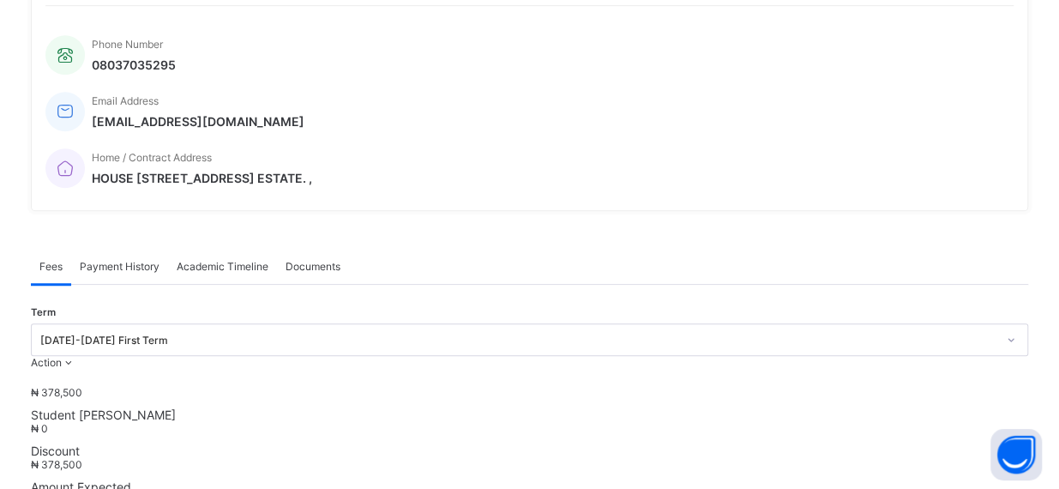
scroll to position [506, 0]
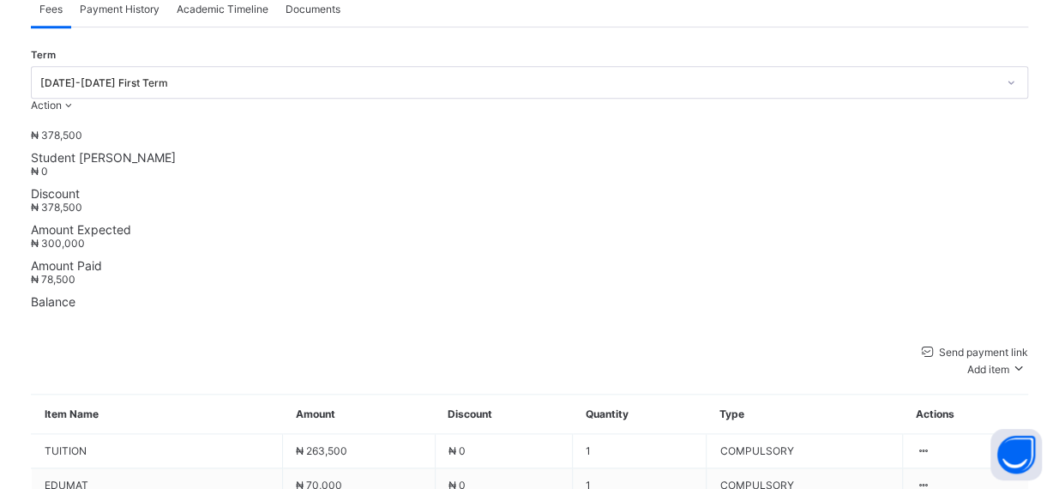
scroll to position [777, 0]
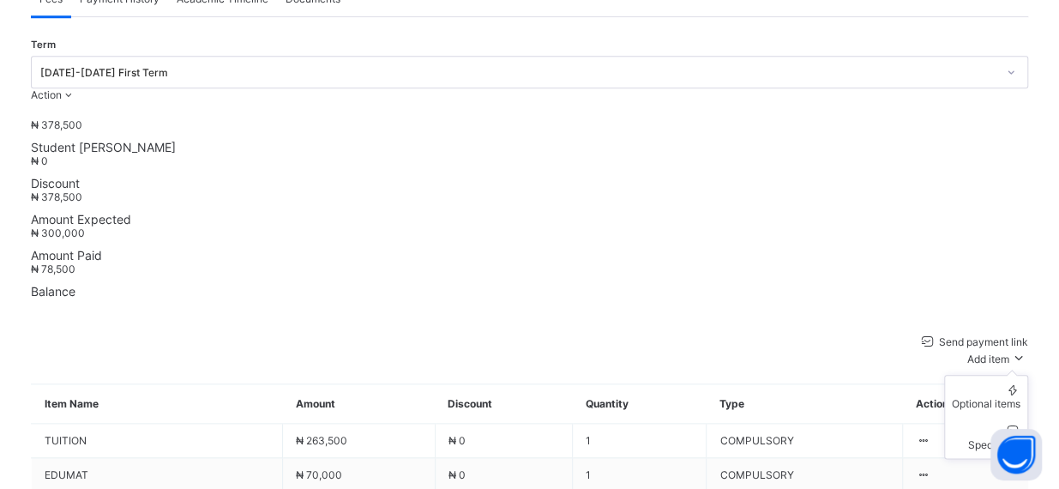
click at [1028, 349] on icon at bounding box center [1018, 357] width 19 height 17
click at [1006, 397] on div "Optional items" at bounding box center [986, 403] width 69 height 13
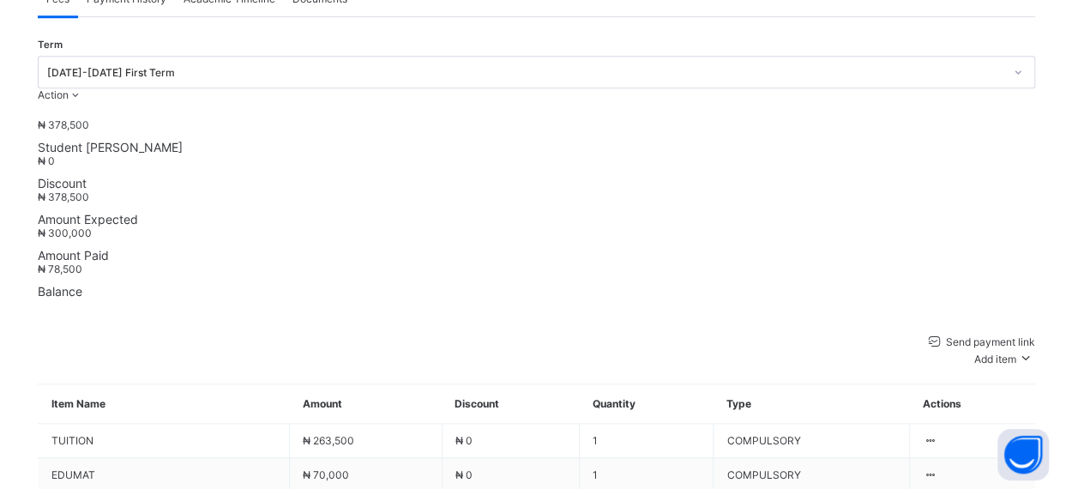
scroll to position [0, 0]
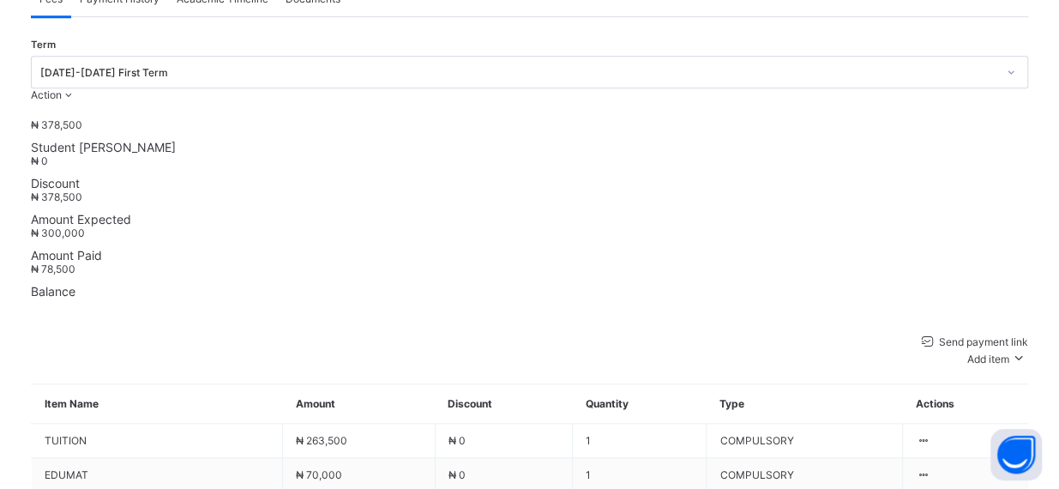
type input "***"
drag, startPoint x: 611, startPoint y: 239, endPoint x: 689, endPoint y: 236, distance: 78.1
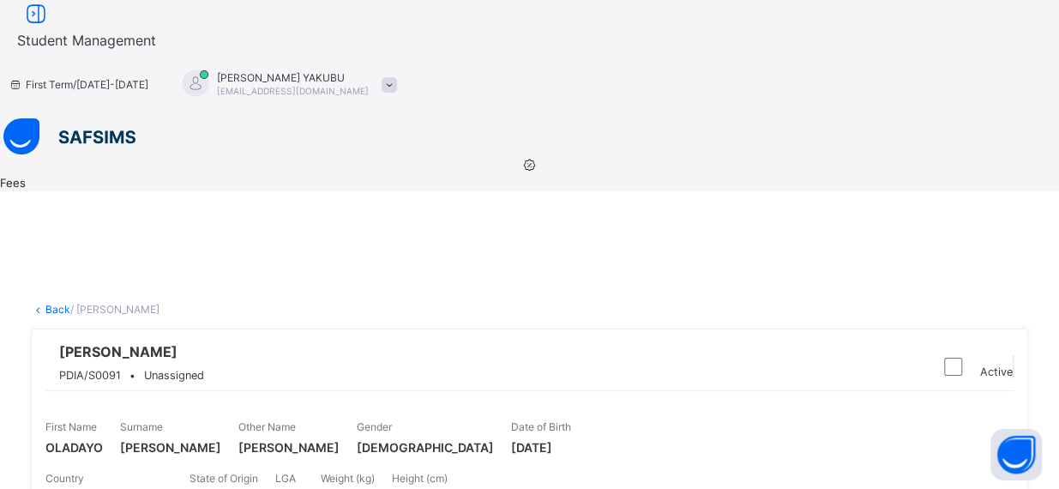
click at [70, 303] on link "Back" at bounding box center [57, 309] width 25 height 13
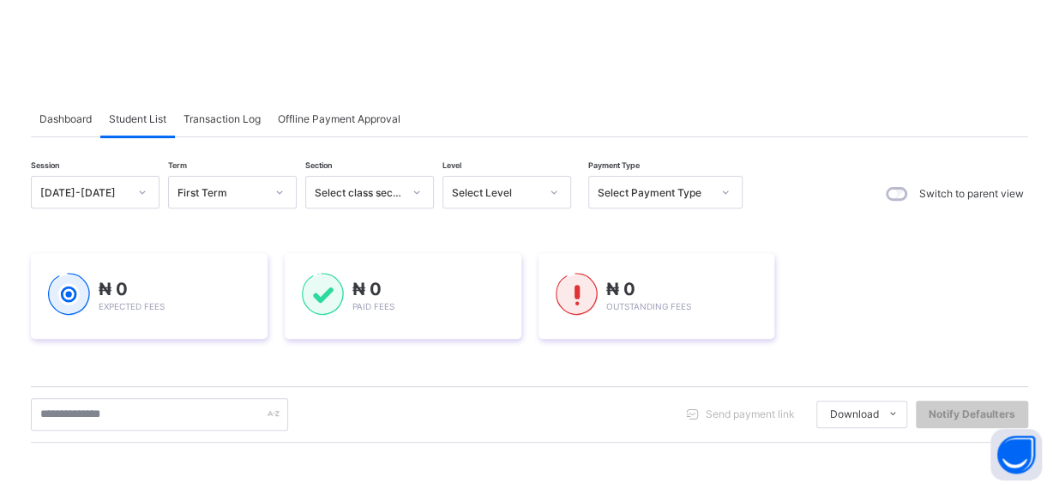
scroll to position [295, 0]
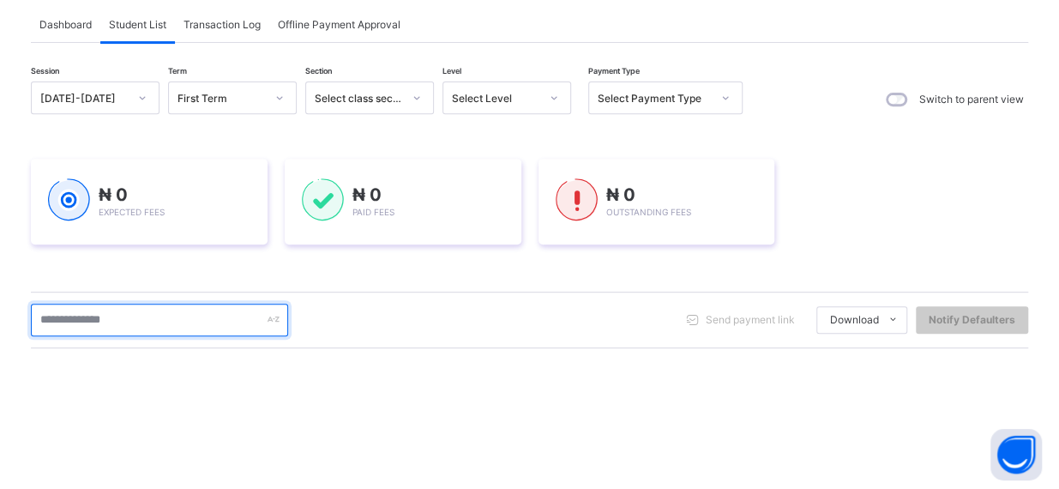
click at [288, 303] on input "text" at bounding box center [159, 319] width 257 height 33
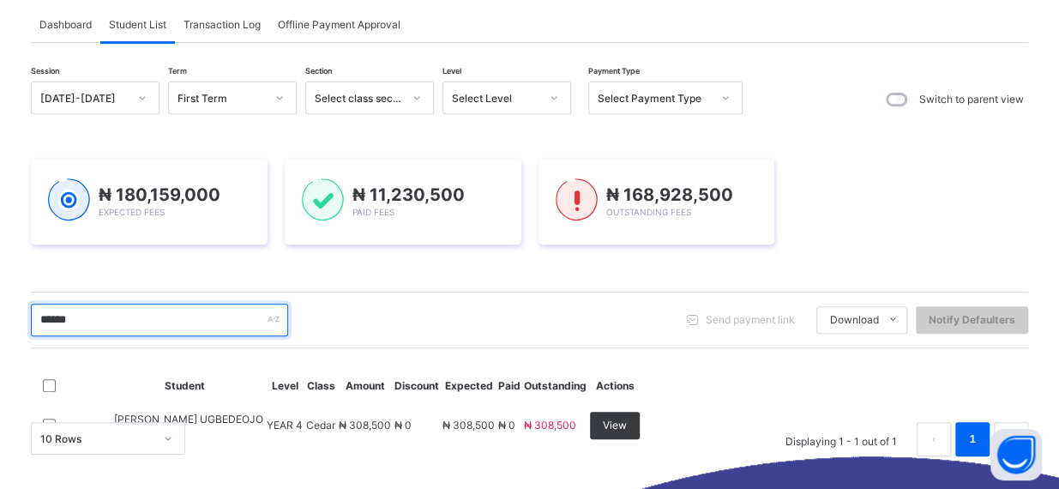
scroll to position [202, 0]
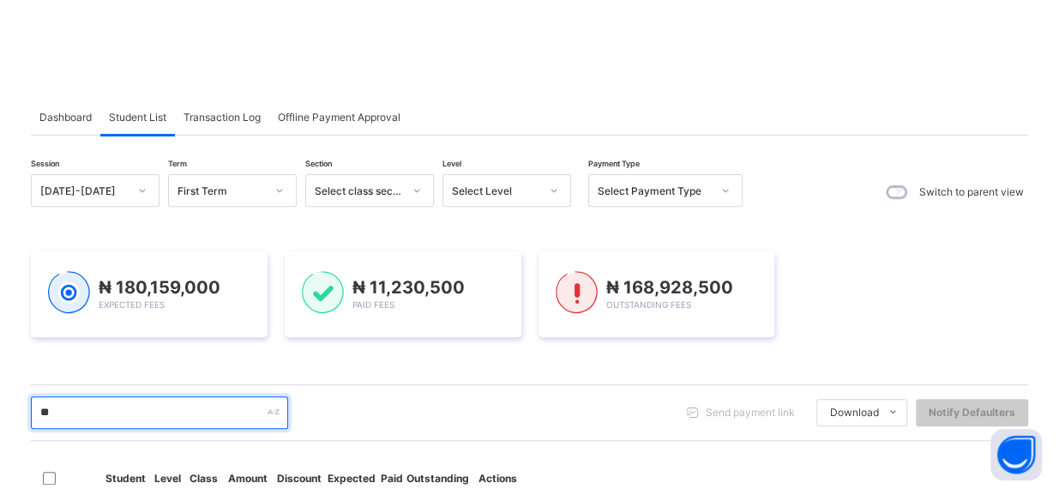
type input "*"
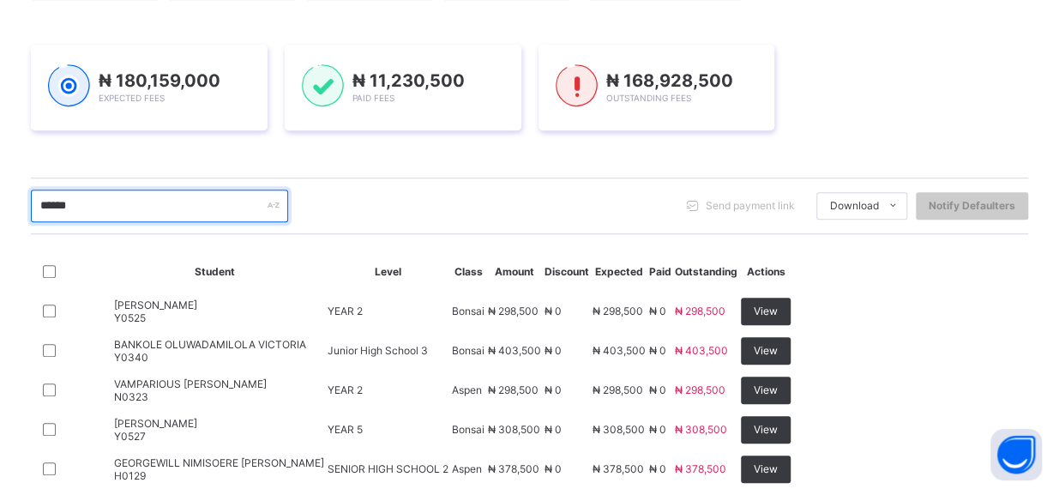
scroll to position [422, 0]
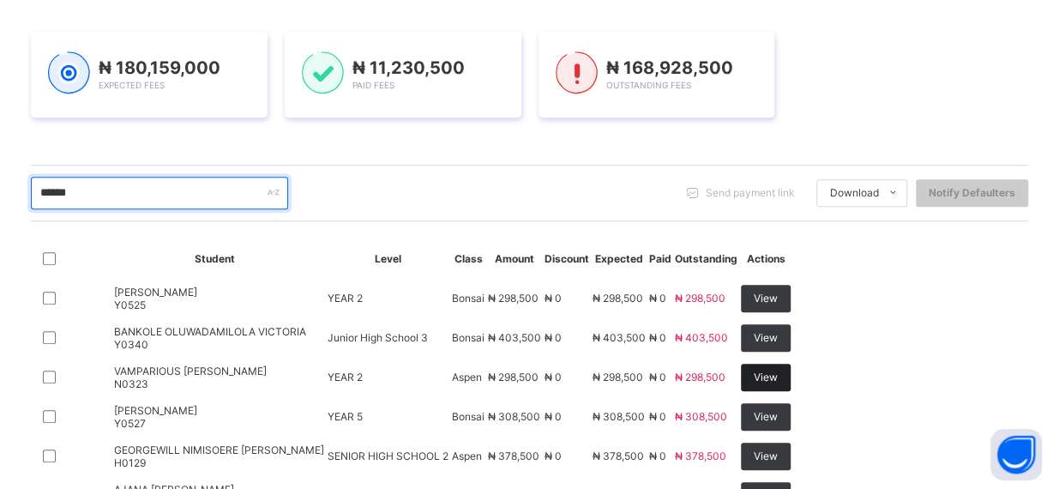
type input "******"
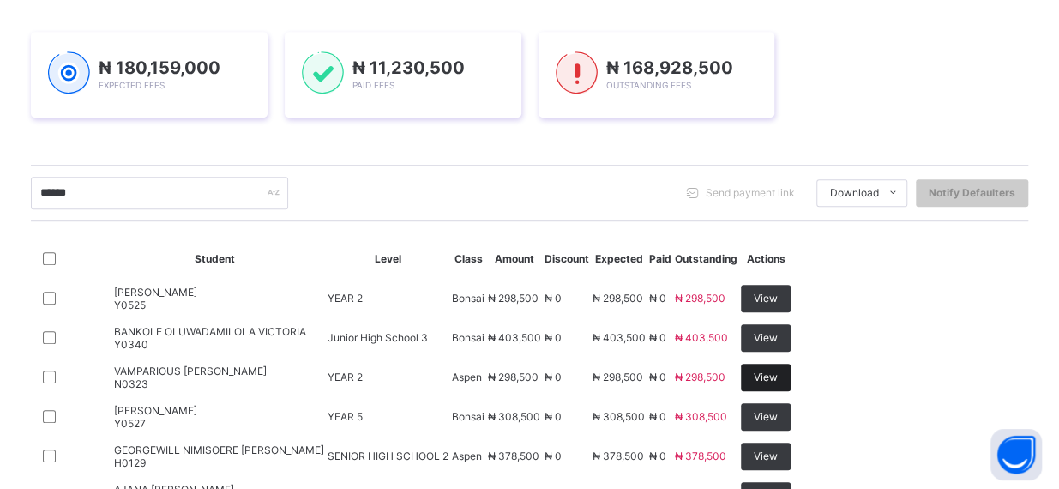
click at [778, 370] on span "View" at bounding box center [766, 376] width 24 height 13
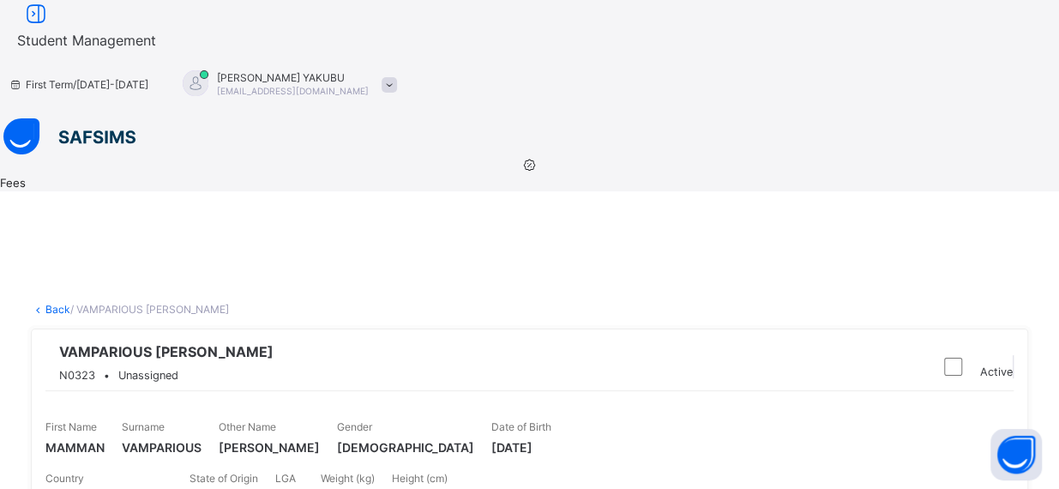
click at [70, 303] on link "Back" at bounding box center [57, 309] width 25 height 13
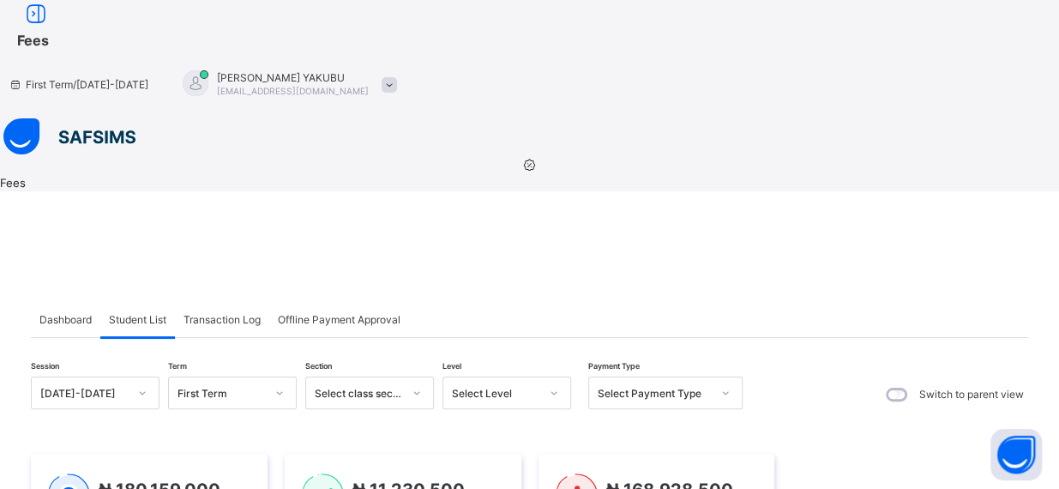
click at [853, 303] on div "Dashboard Student List Transaction Log Offline Payment Approval" at bounding box center [529, 320] width 997 height 35
click at [92, 313] on span "Dashboard" at bounding box center [65, 319] width 52 height 13
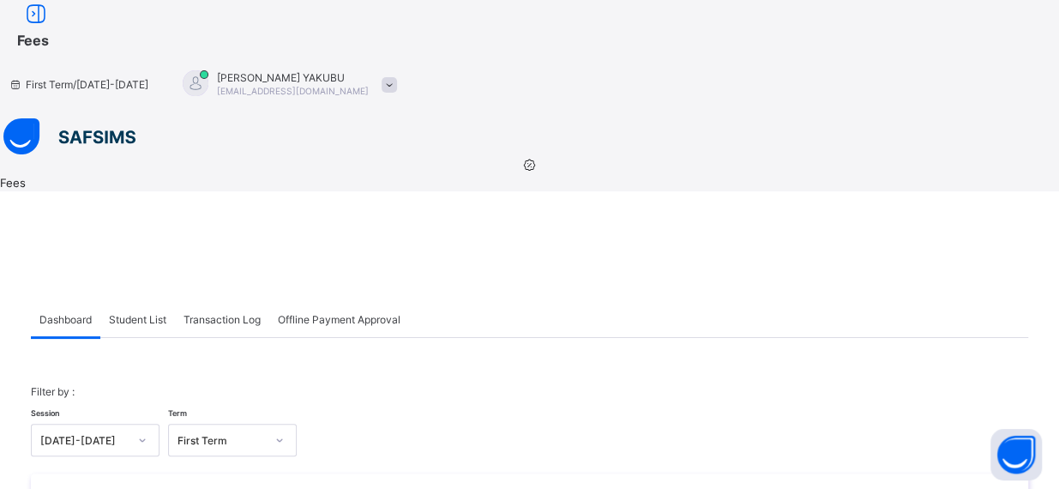
click at [379, 313] on span "Offline Payment Approval" at bounding box center [339, 319] width 123 height 13
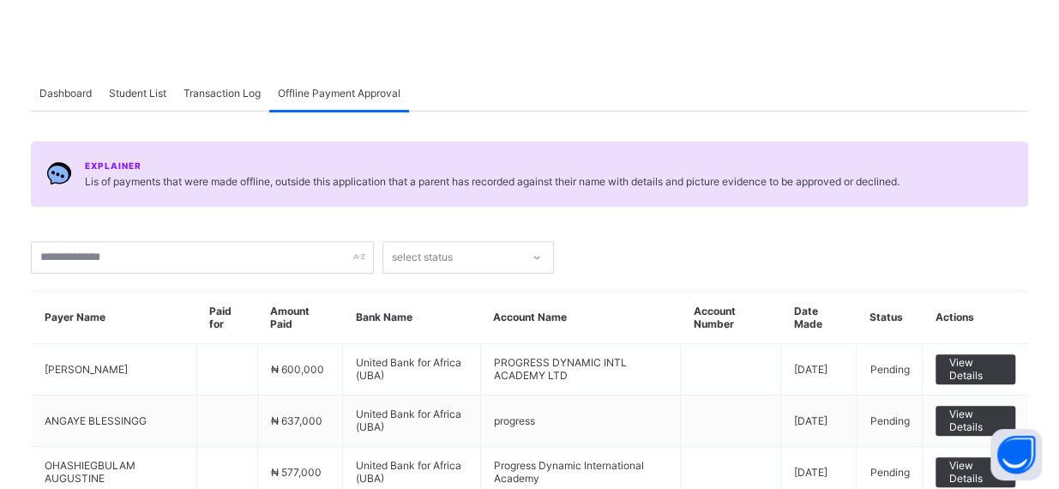
scroll to position [173, 0]
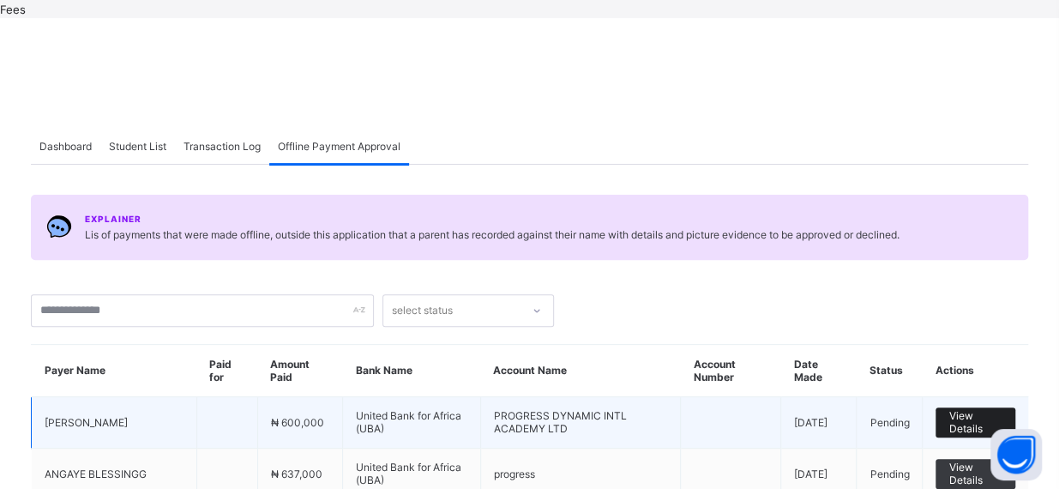
click at [986, 409] on span "View Details" at bounding box center [975, 422] width 54 height 26
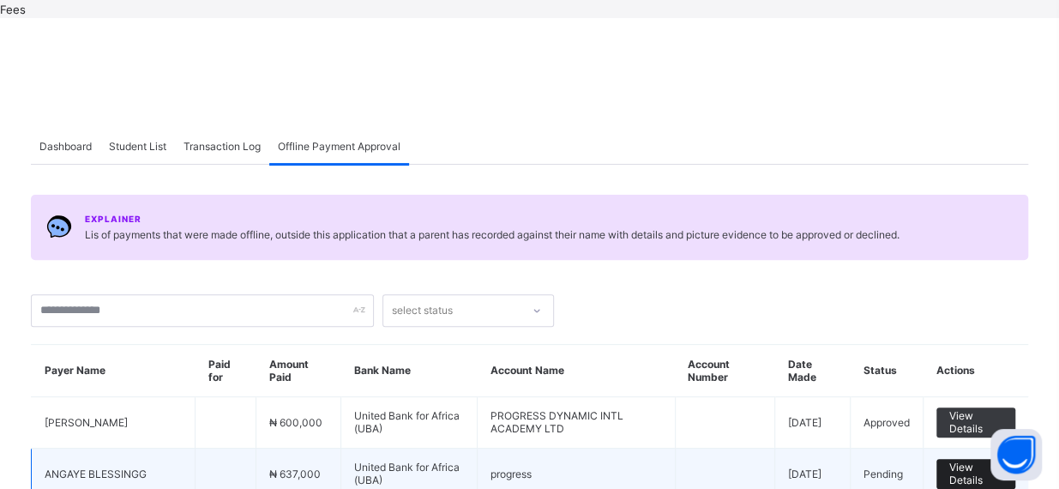
click at [992, 460] on span "View Details" at bounding box center [975, 473] width 53 height 26
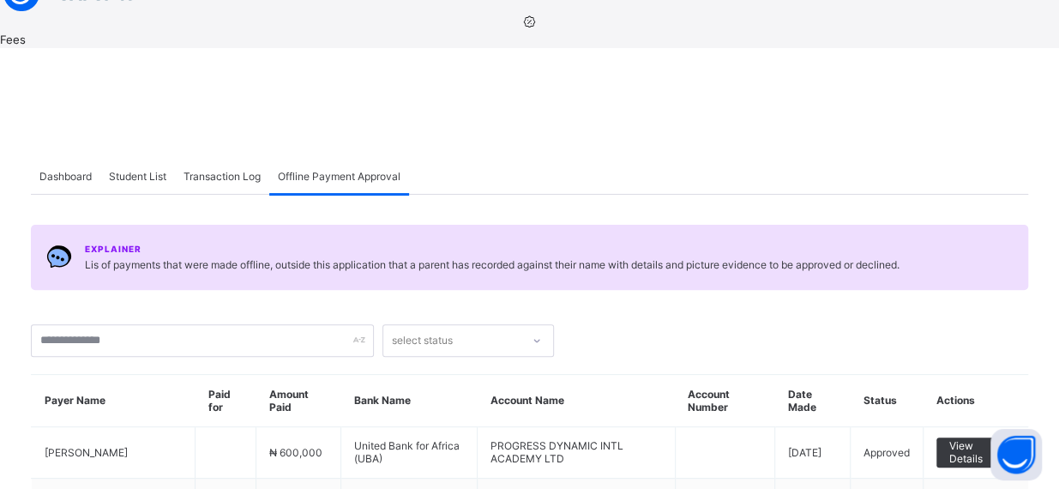
scroll to position [87, 0]
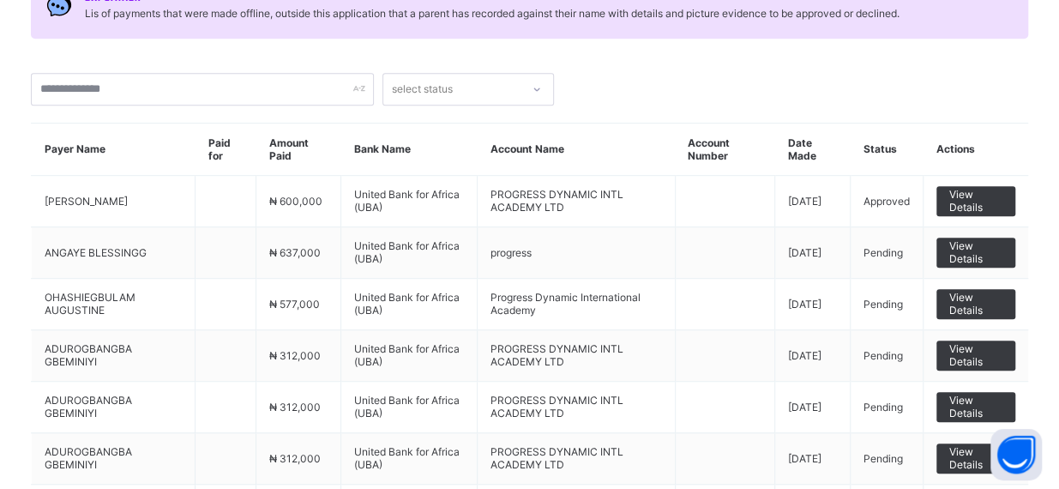
scroll to position [476, 0]
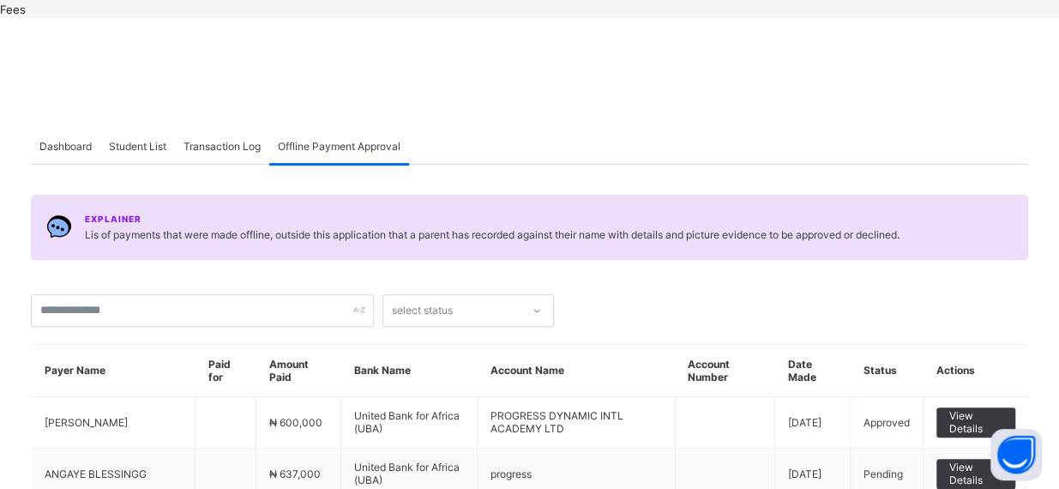
scroll to position [175, 0]
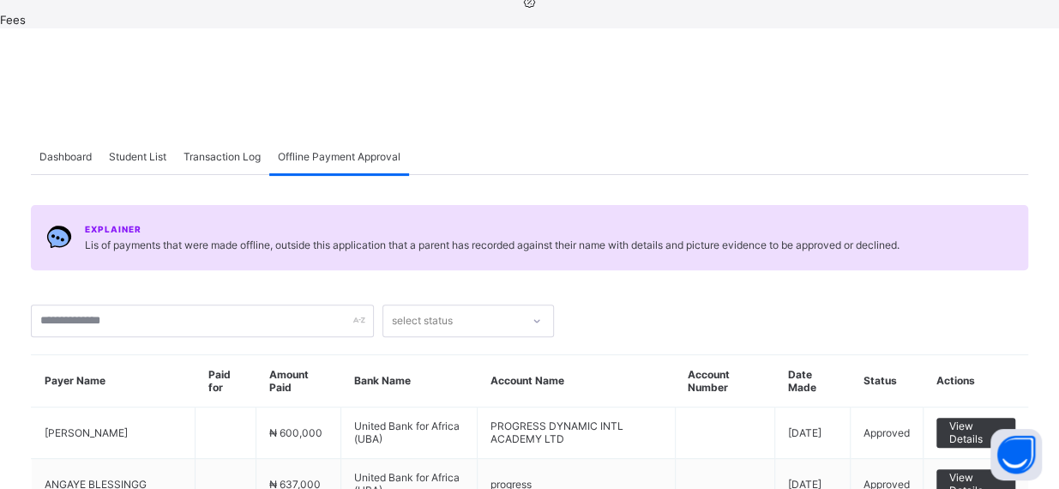
scroll to position [135, 0]
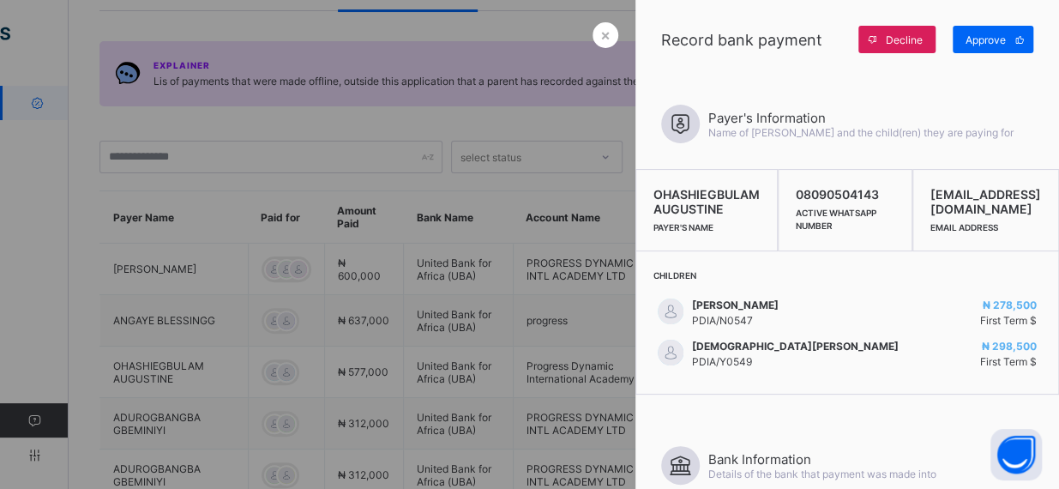
scroll to position [135, 0]
click at [600, 31] on span "×" at bounding box center [605, 35] width 10 height 18
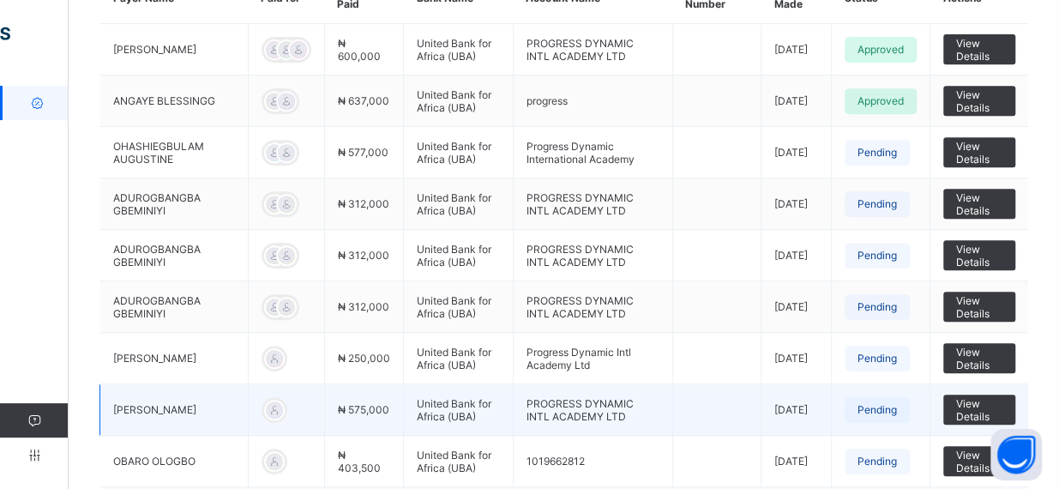
scroll to position [356, 0]
